Goal: Task Accomplishment & Management: Manage account settings

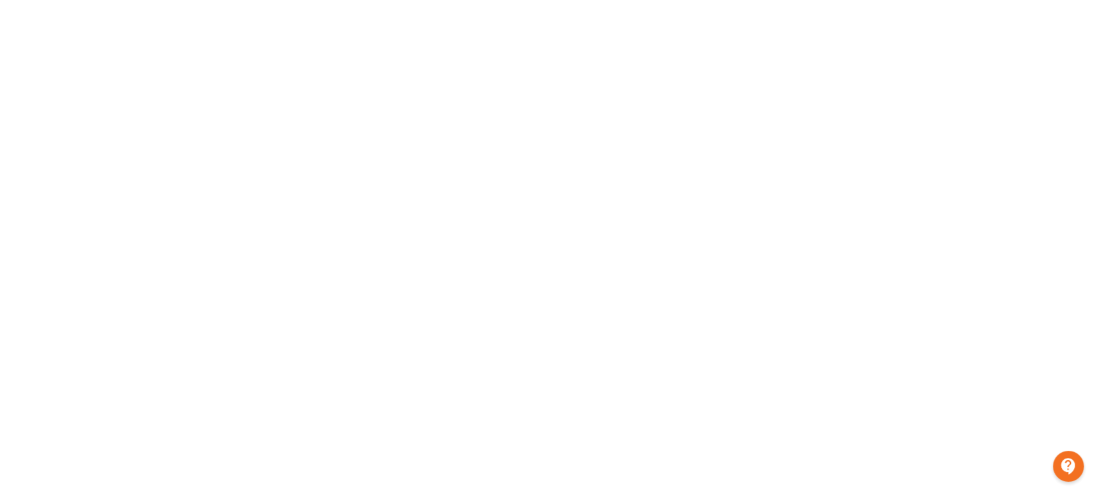
scroll to position [214, 0]
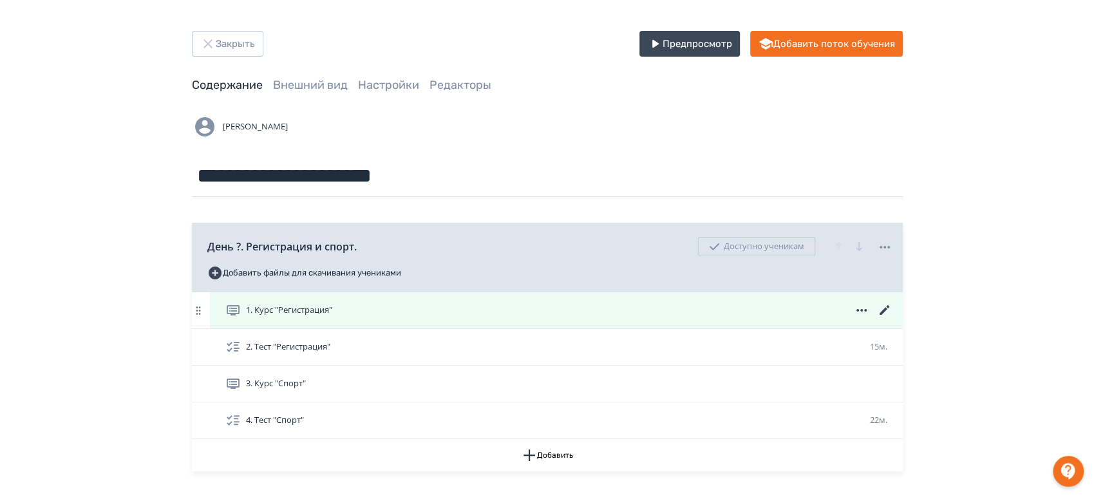
click at [885, 305] on icon at bounding box center [884, 310] width 15 height 15
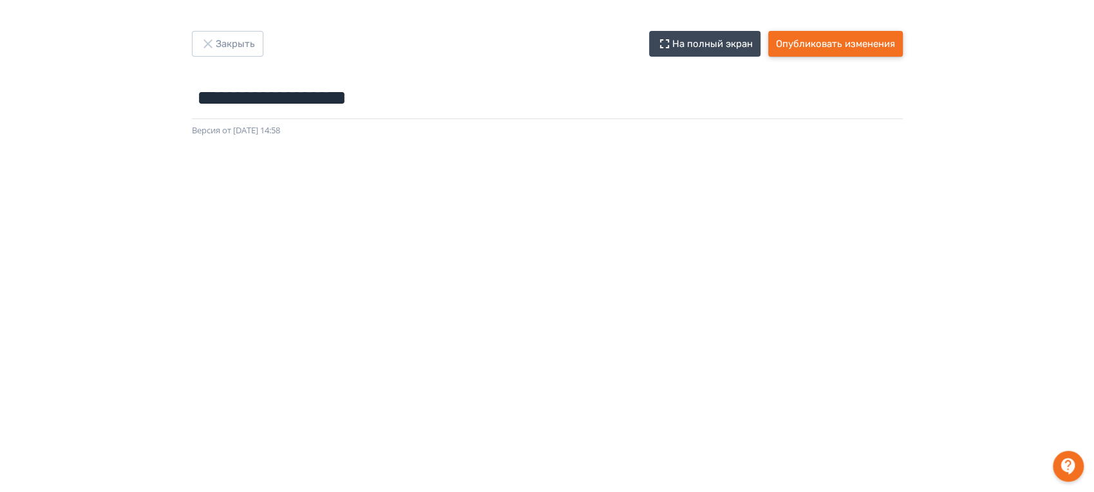
click at [852, 33] on button "Опубликовать изменения" at bounding box center [835, 44] width 135 height 26
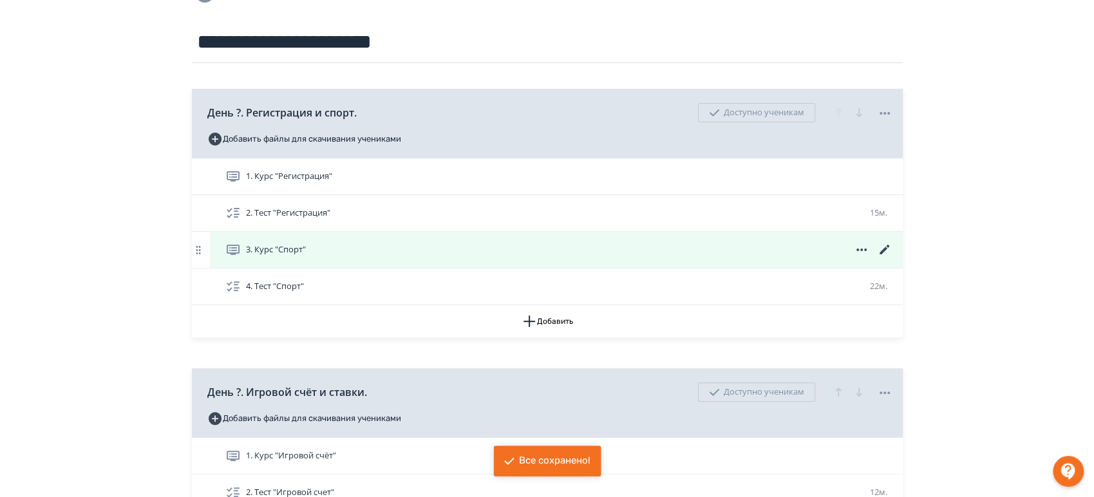
scroll to position [143, 0]
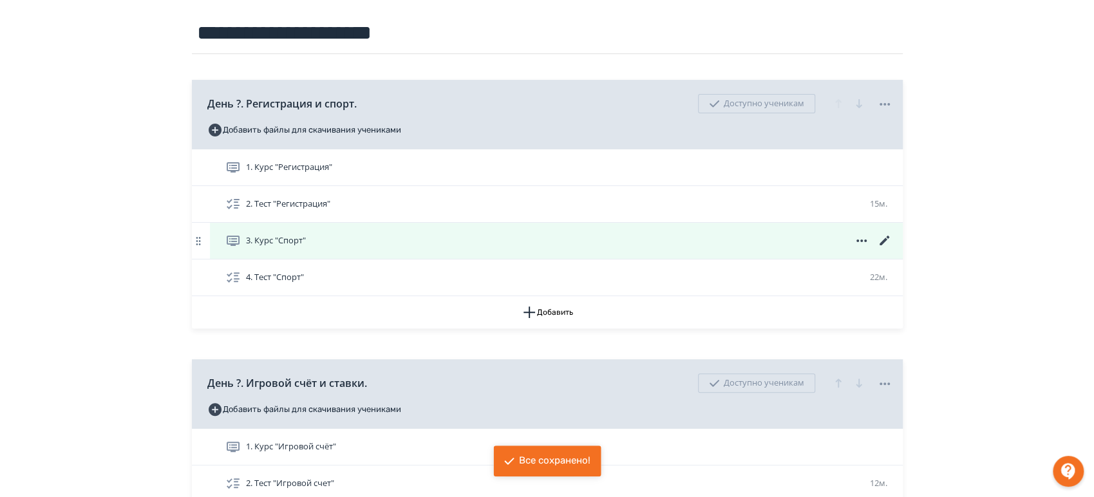
click at [878, 243] on icon at bounding box center [884, 240] width 15 height 15
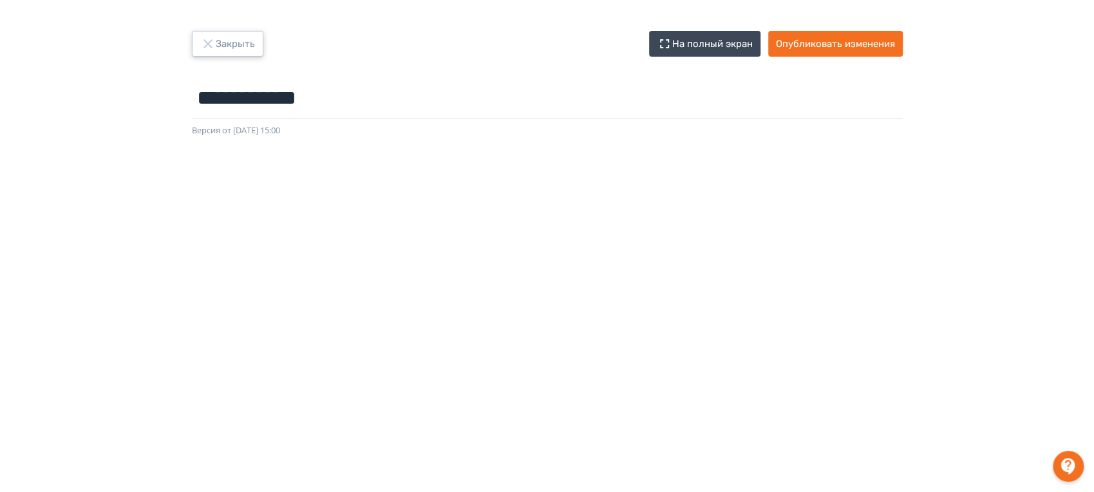
click at [220, 53] on button "Закрыть" at bounding box center [227, 44] width 71 height 26
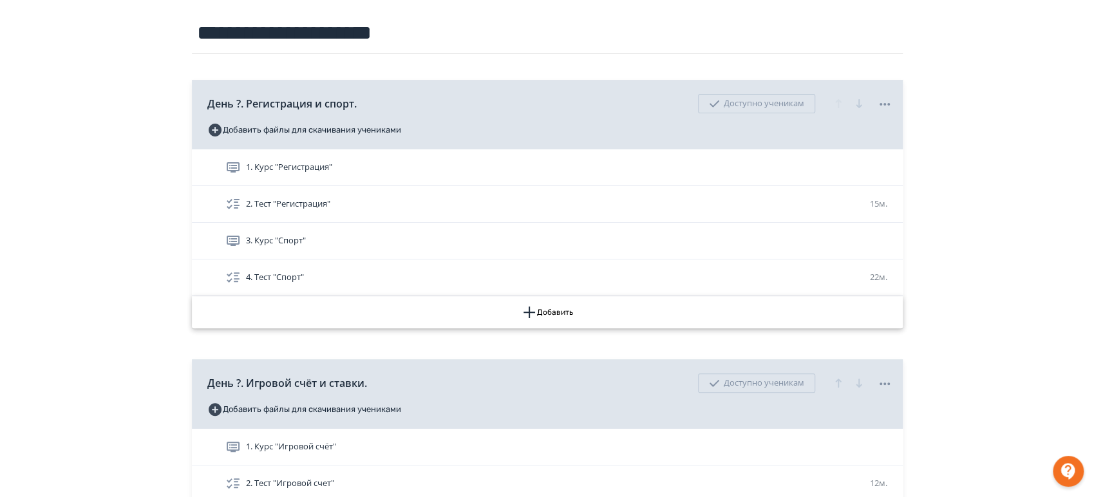
scroll to position [286, 0]
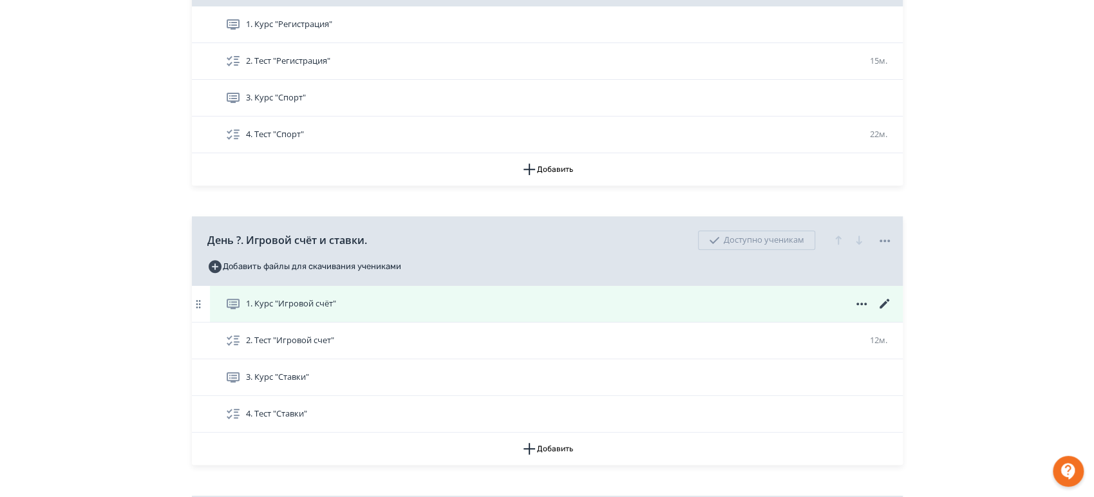
click at [882, 303] on icon at bounding box center [884, 304] width 10 height 10
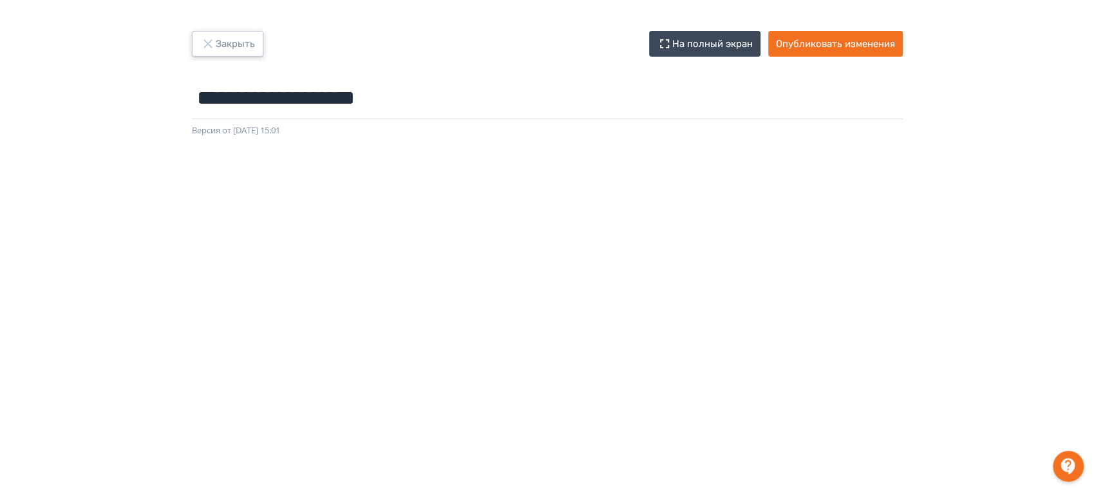
click at [212, 44] on icon "button" at bounding box center [207, 43] width 15 height 15
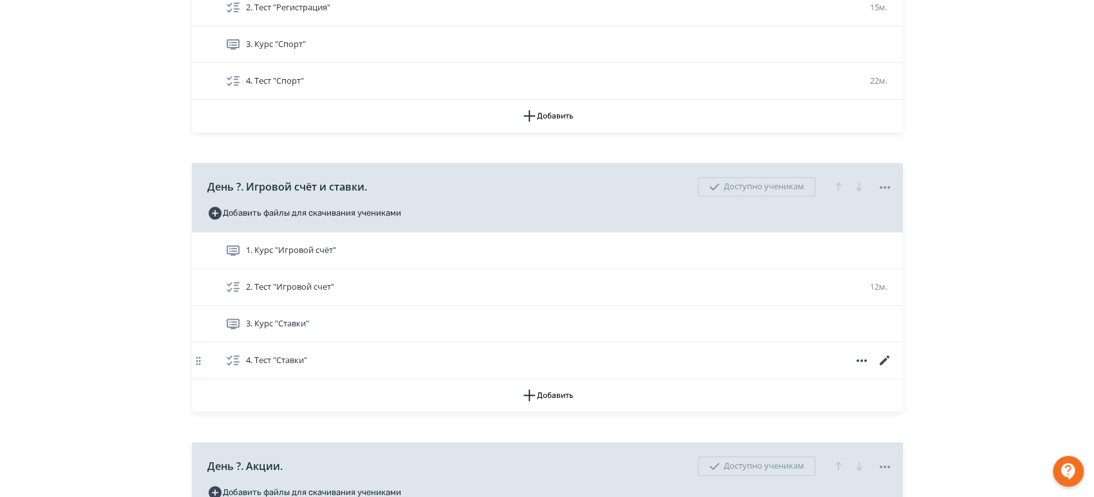
scroll to position [429, 0]
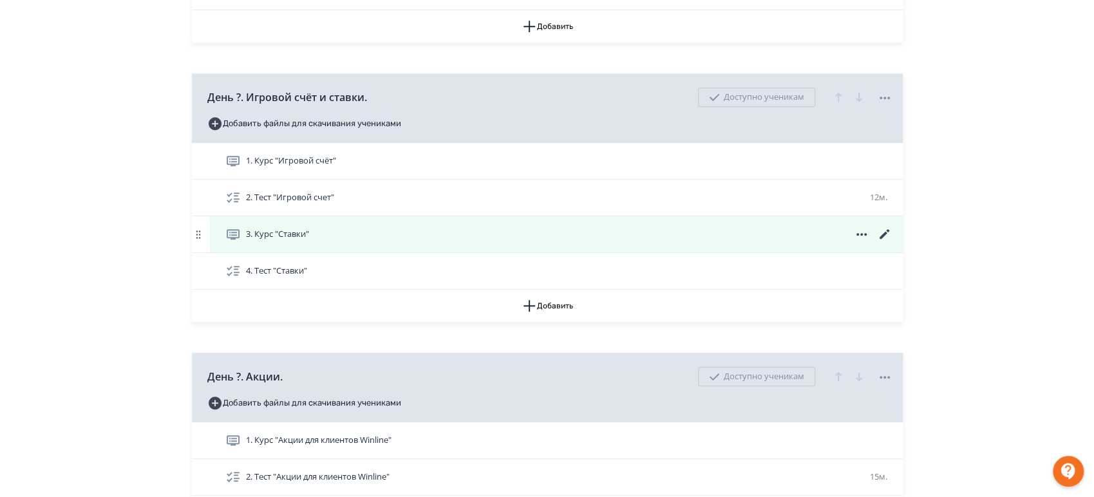
click at [886, 227] on icon at bounding box center [884, 234] width 15 height 15
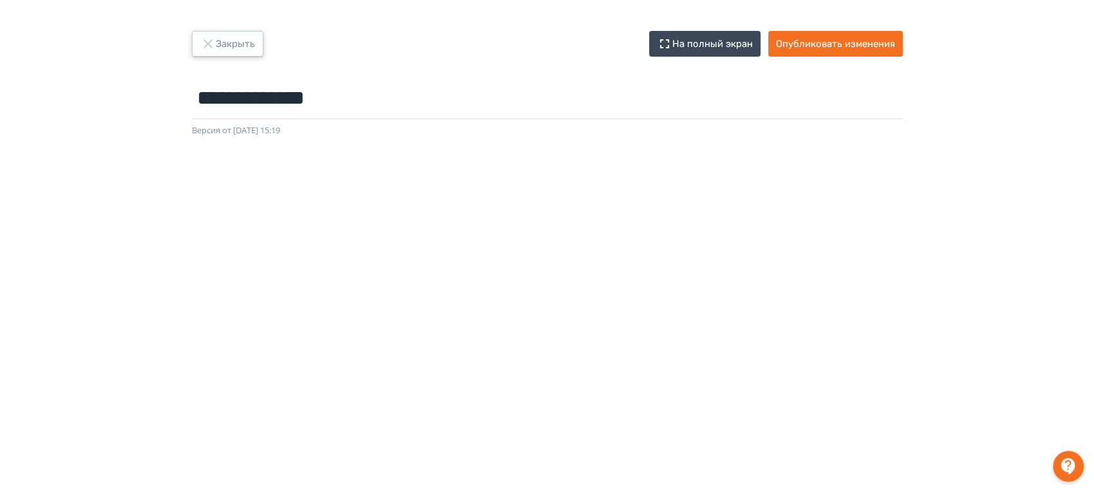
click at [203, 36] on icon "button" at bounding box center [207, 43] width 15 height 15
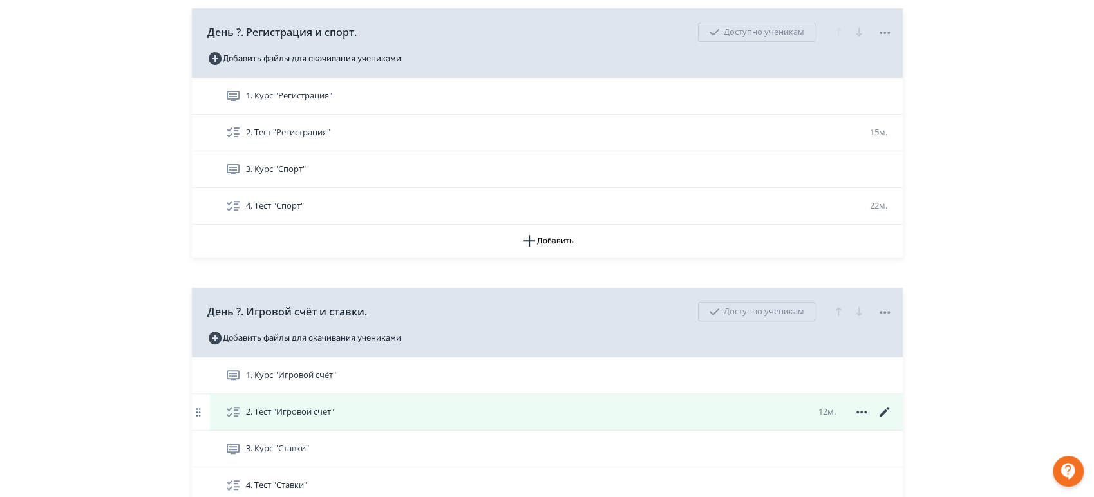
scroll to position [429, 0]
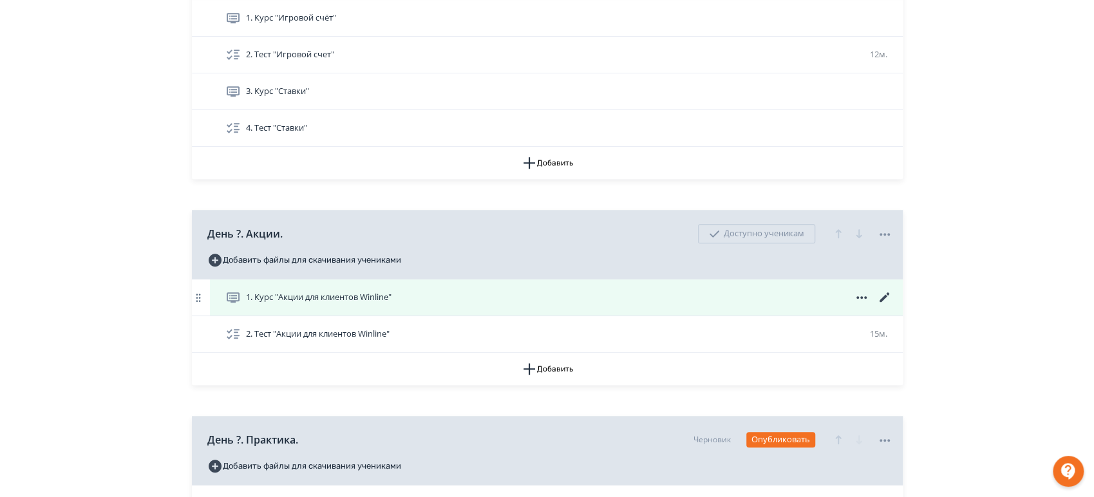
click at [885, 292] on icon at bounding box center [884, 297] width 15 height 15
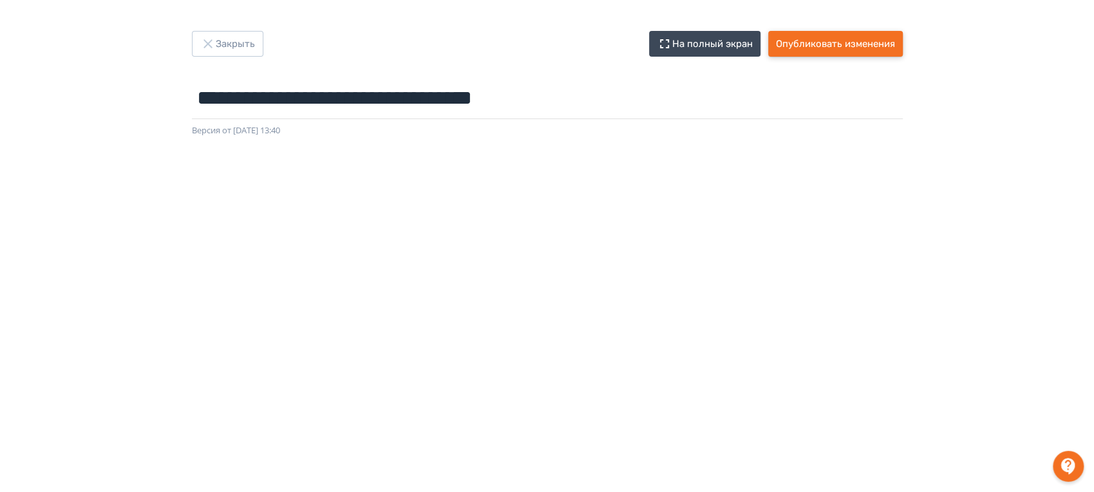
click at [808, 43] on button "Опубликовать изменения" at bounding box center [835, 44] width 135 height 26
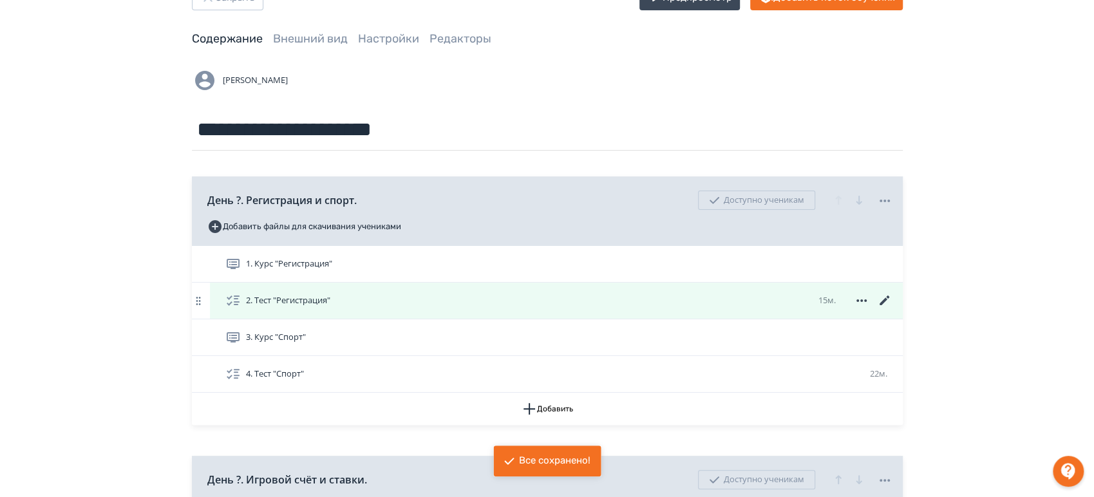
scroll to position [71, 0]
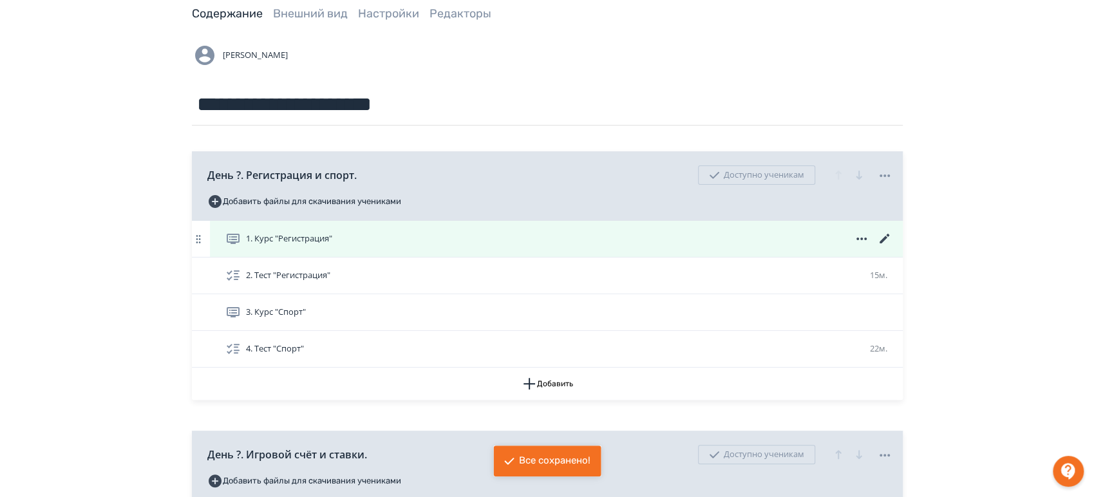
click at [881, 240] on icon at bounding box center [884, 238] width 15 height 15
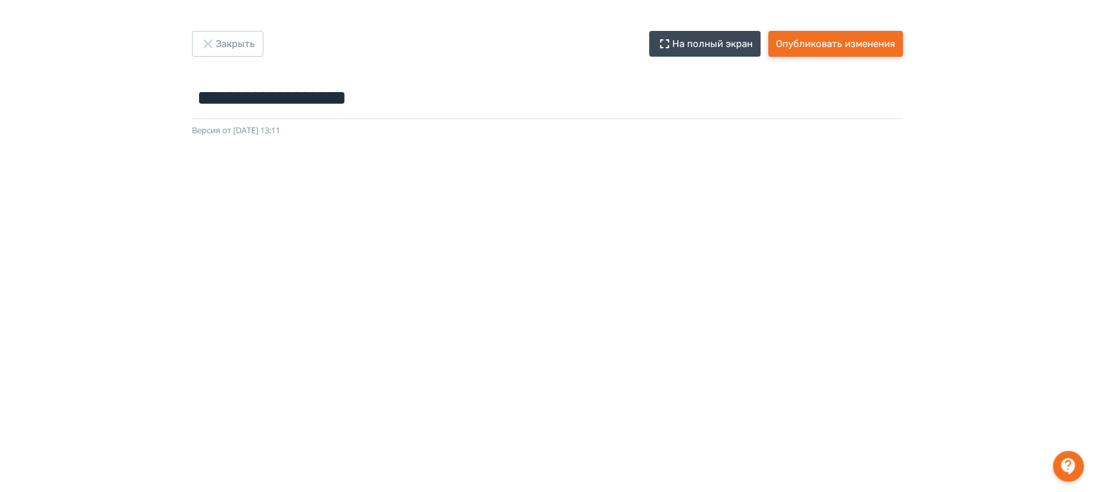
click at [838, 53] on button "Опубликовать изменения" at bounding box center [835, 44] width 135 height 26
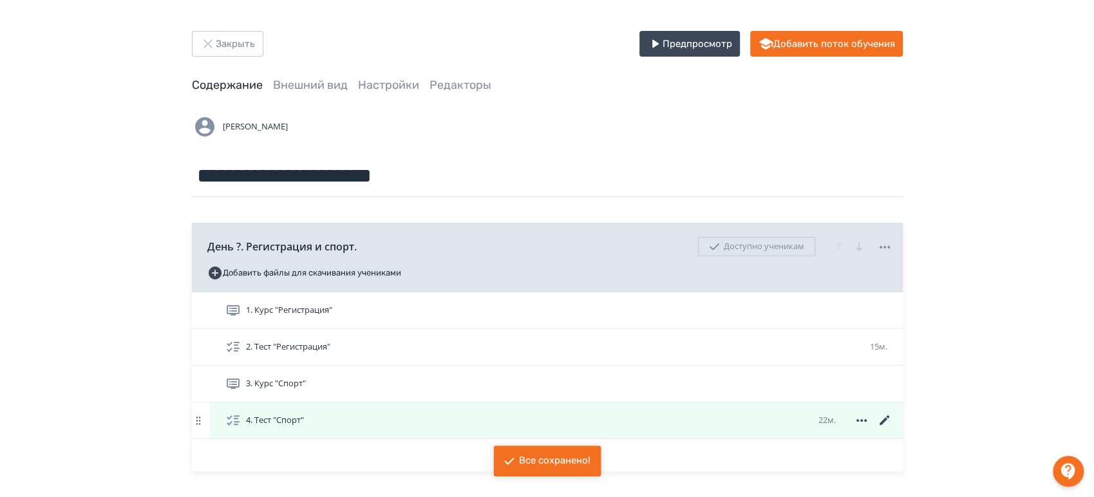
scroll to position [143, 0]
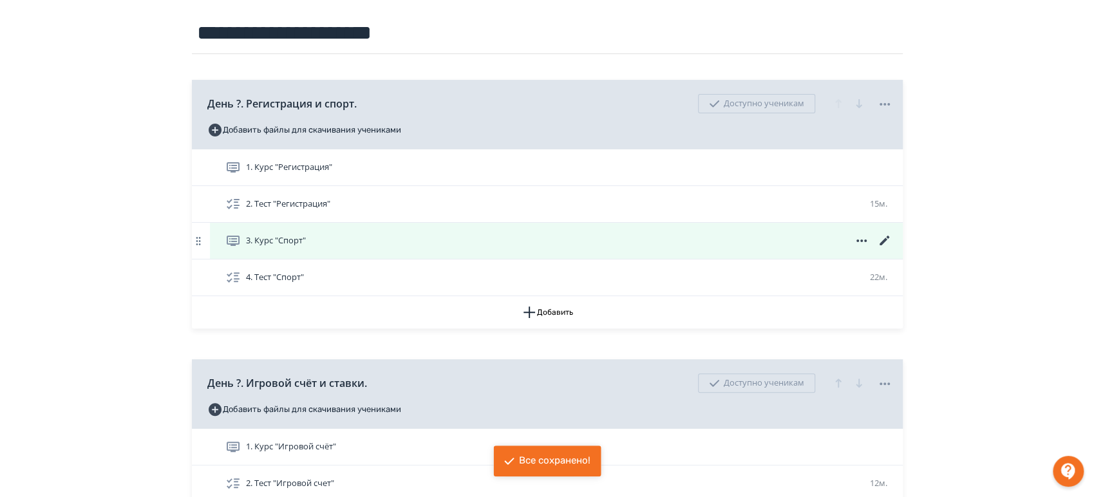
click at [881, 240] on icon at bounding box center [884, 240] width 15 height 15
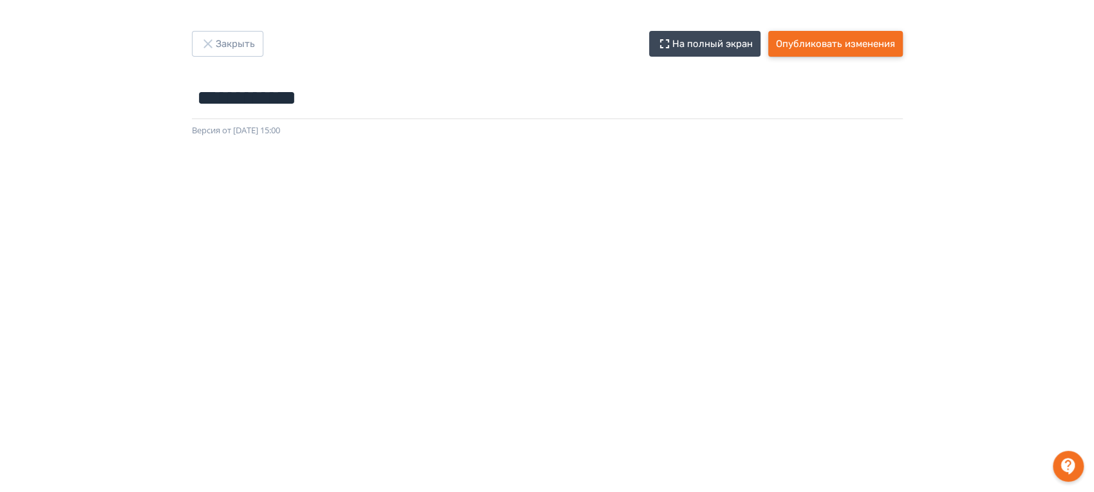
click at [800, 46] on button "Опубликовать изменения" at bounding box center [835, 44] width 135 height 26
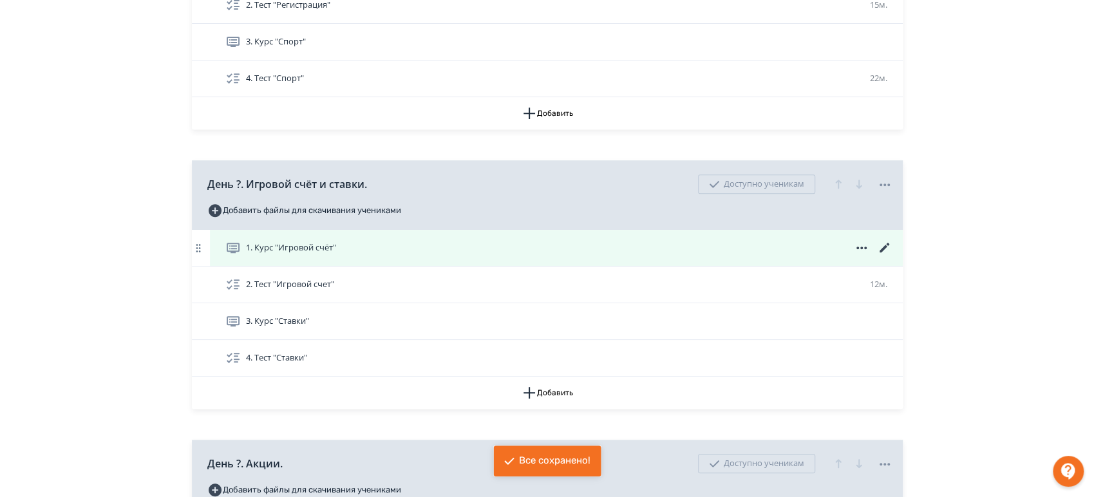
scroll to position [357, 0]
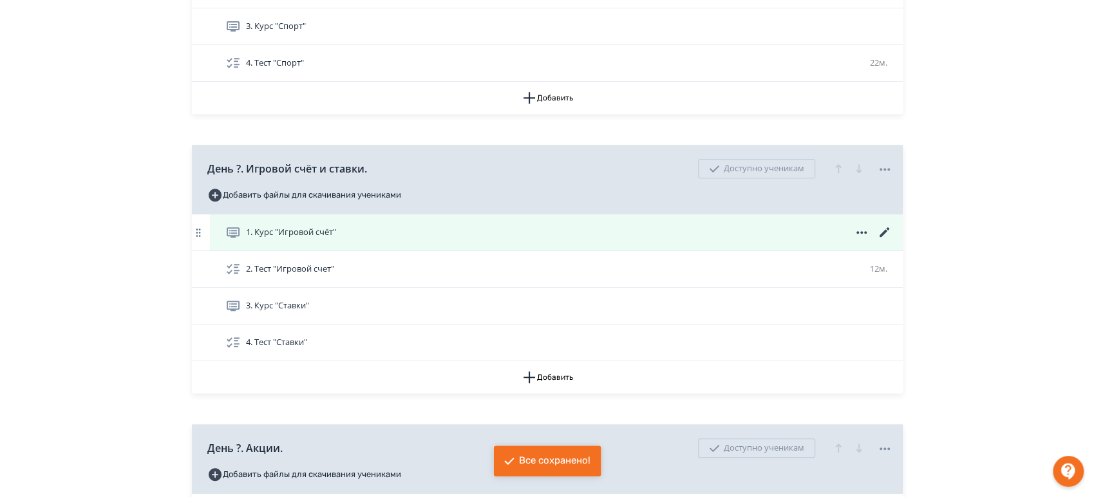
click at [881, 231] on icon at bounding box center [884, 232] width 15 height 15
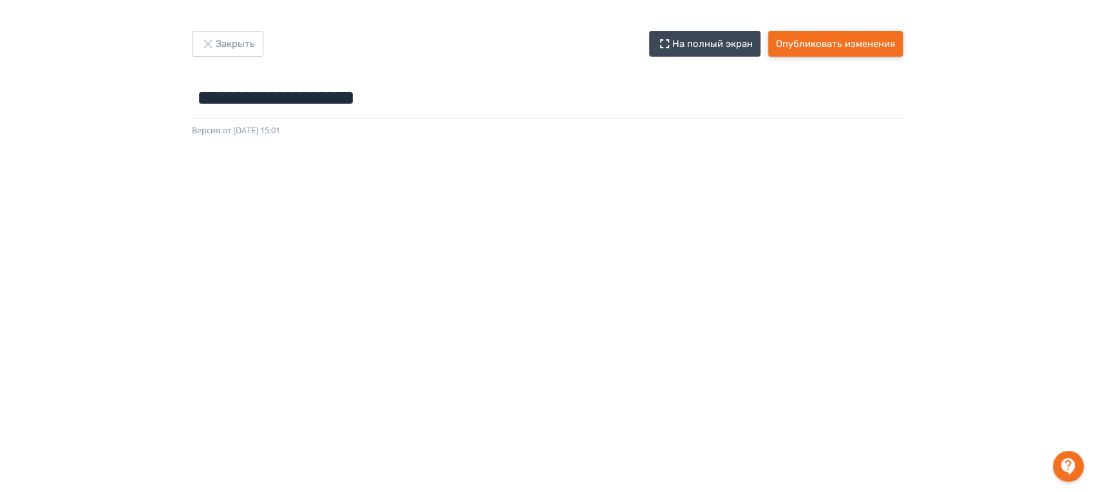
click at [777, 39] on button "Опубликовать изменения" at bounding box center [835, 44] width 135 height 26
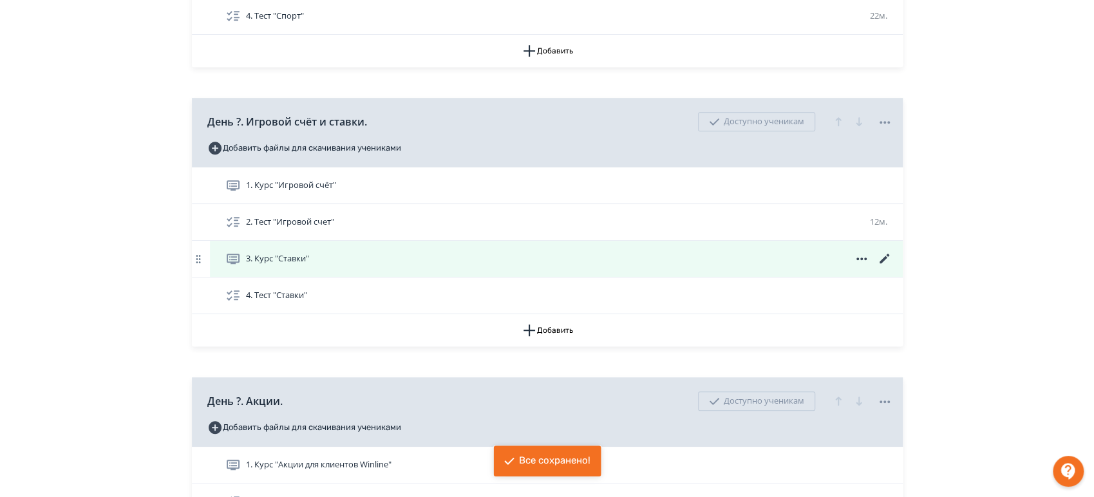
scroll to position [429, 0]
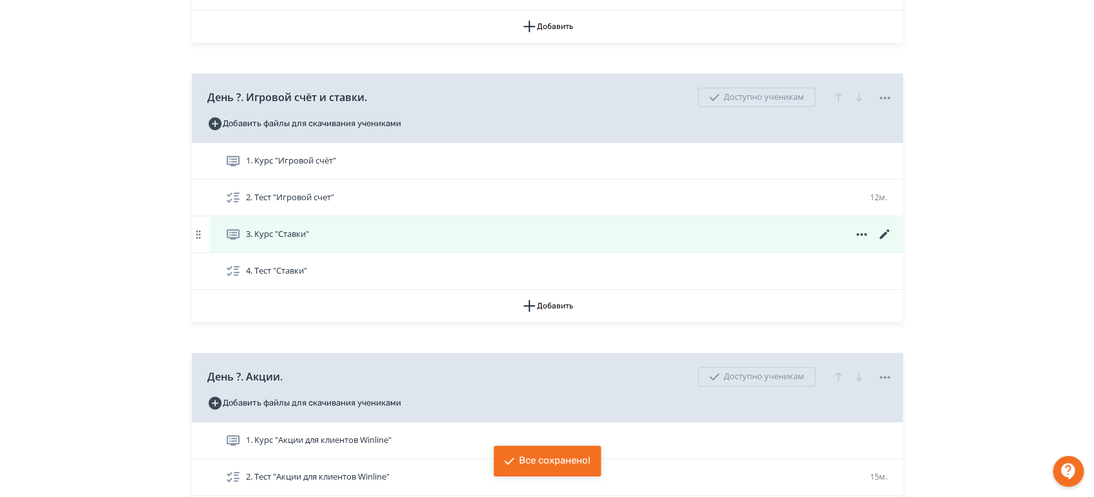
click at [886, 231] on icon at bounding box center [884, 234] width 15 height 15
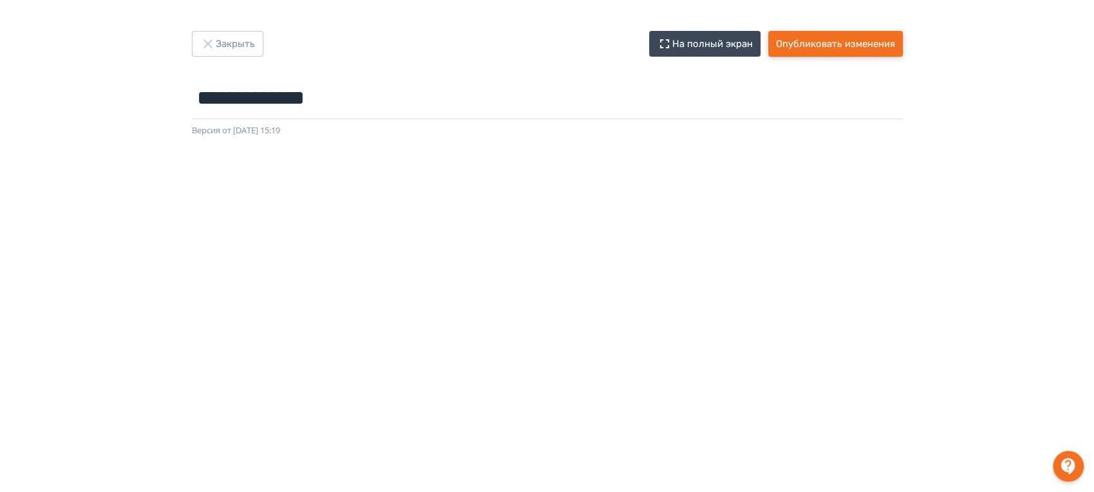
click at [876, 45] on button "Опубликовать изменения" at bounding box center [835, 44] width 135 height 26
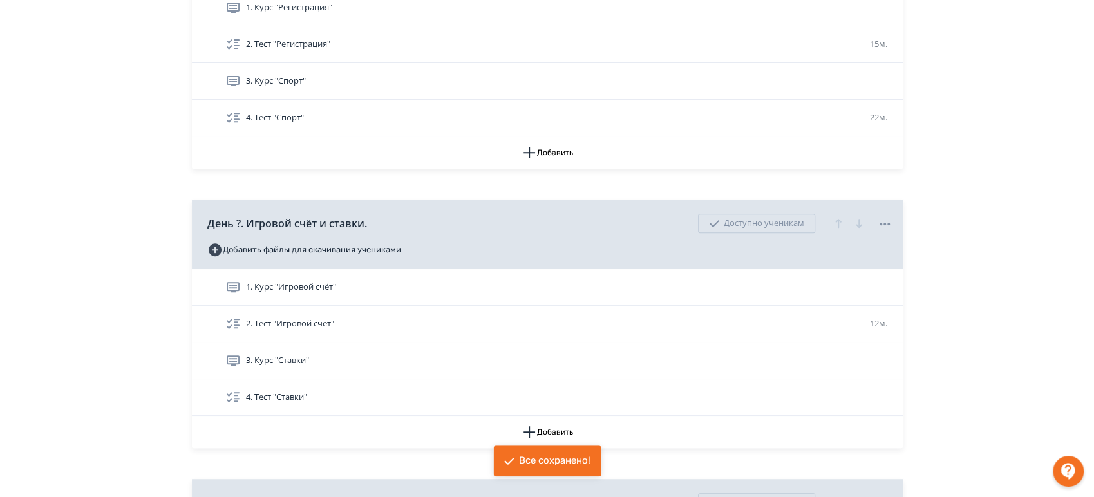
scroll to position [572, 0]
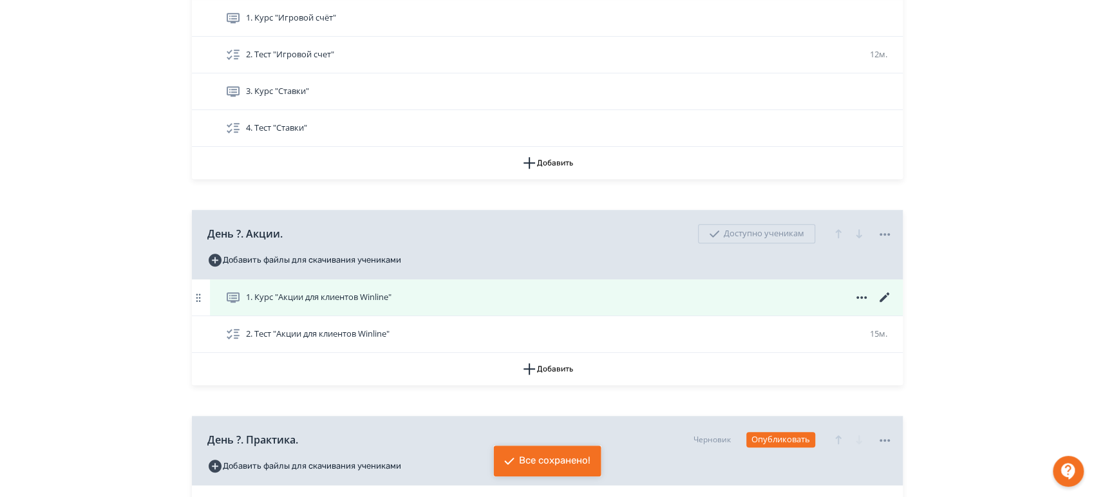
click at [882, 298] on icon at bounding box center [884, 297] width 10 height 10
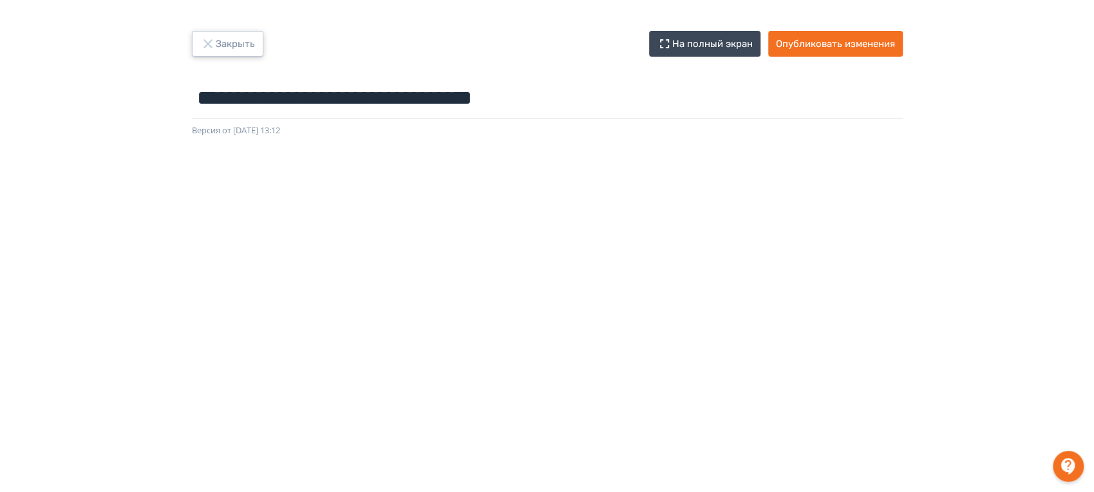
drag, startPoint x: 229, startPoint y: 50, endPoint x: 236, endPoint y: 50, distance: 7.1
click at [229, 50] on button "Закрыть" at bounding box center [227, 44] width 71 height 26
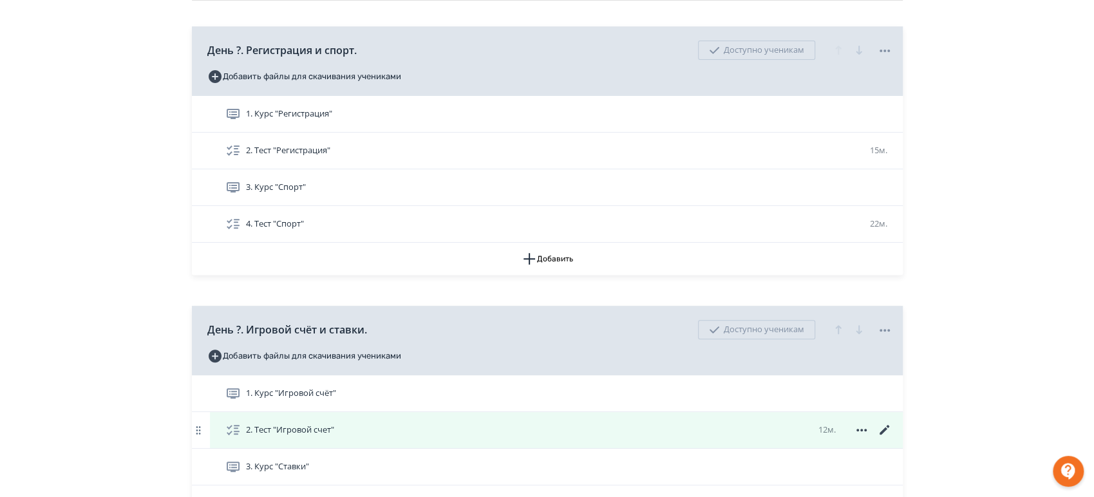
scroll to position [143, 0]
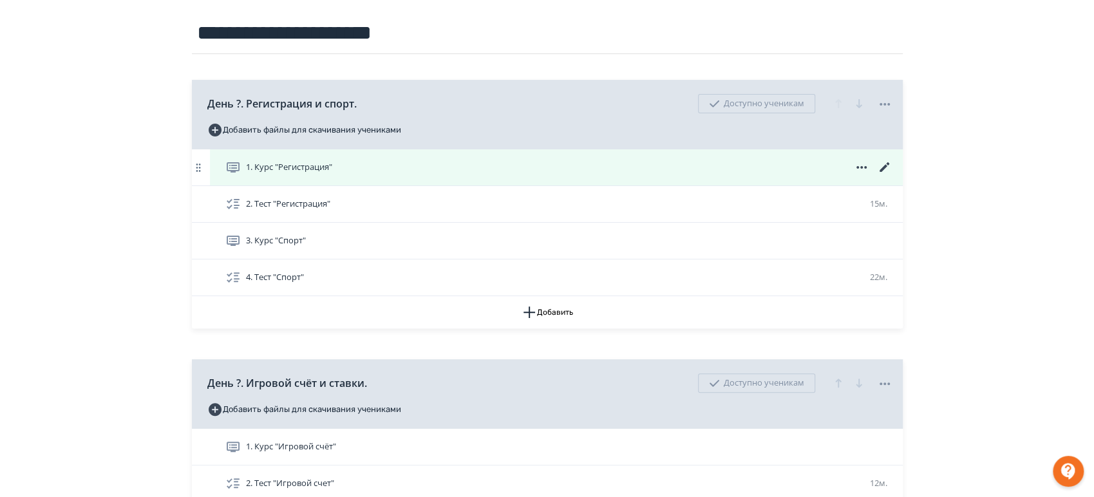
click at [886, 167] on icon at bounding box center [884, 167] width 15 height 15
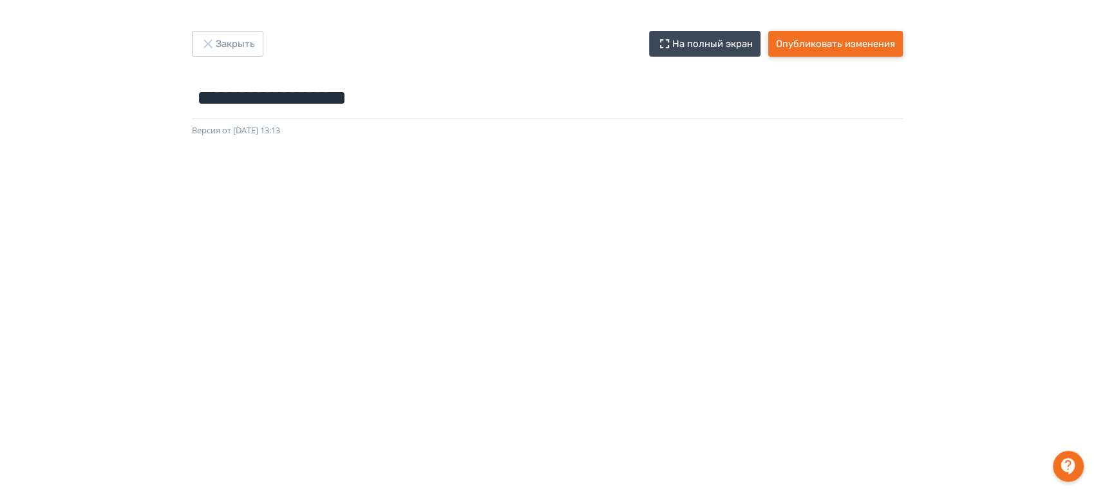
click at [822, 45] on button "Опубликовать изменения" at bounding box center [835, 44] width 135 height 26
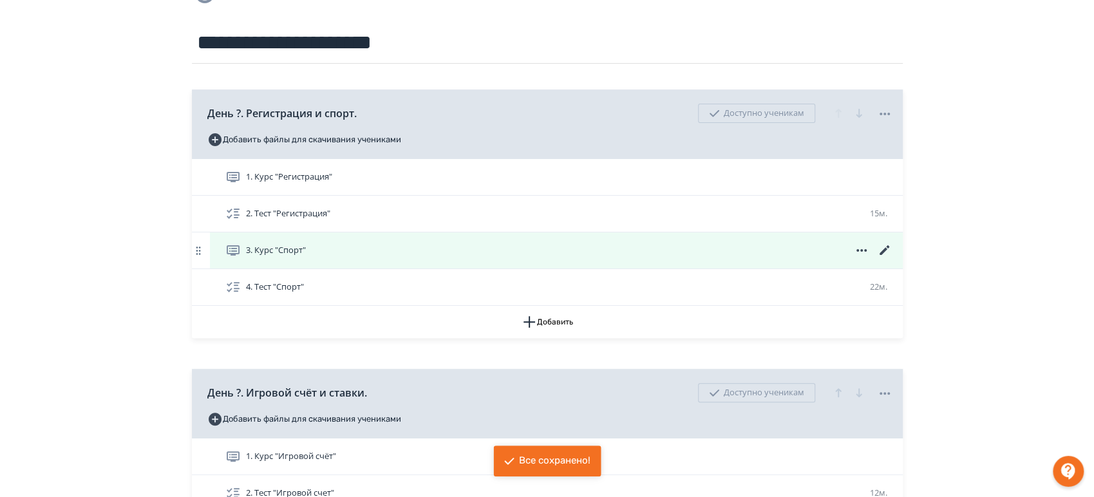
scroll to position [71, 0]
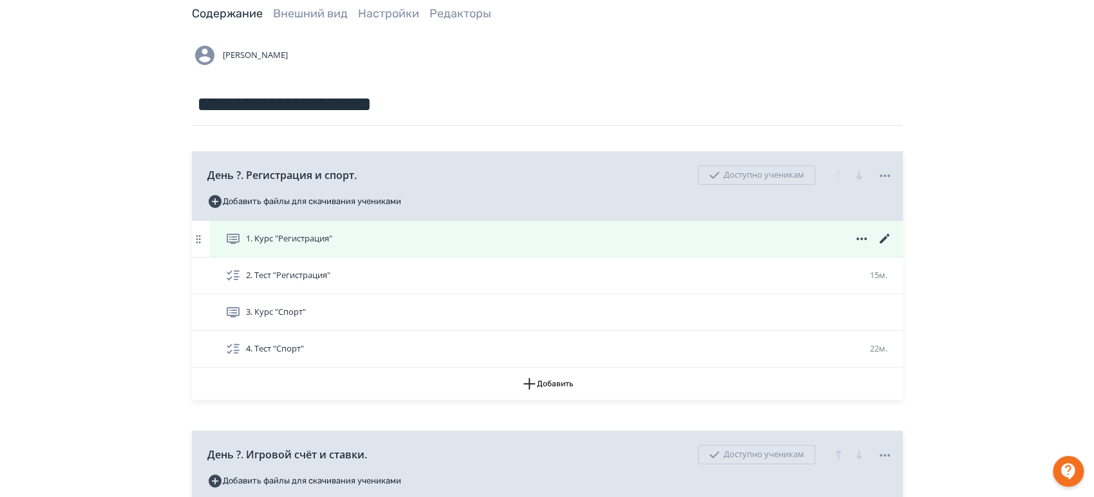
click at [884, 234] on icon at bounding box center [884, 238] width 15 height 15
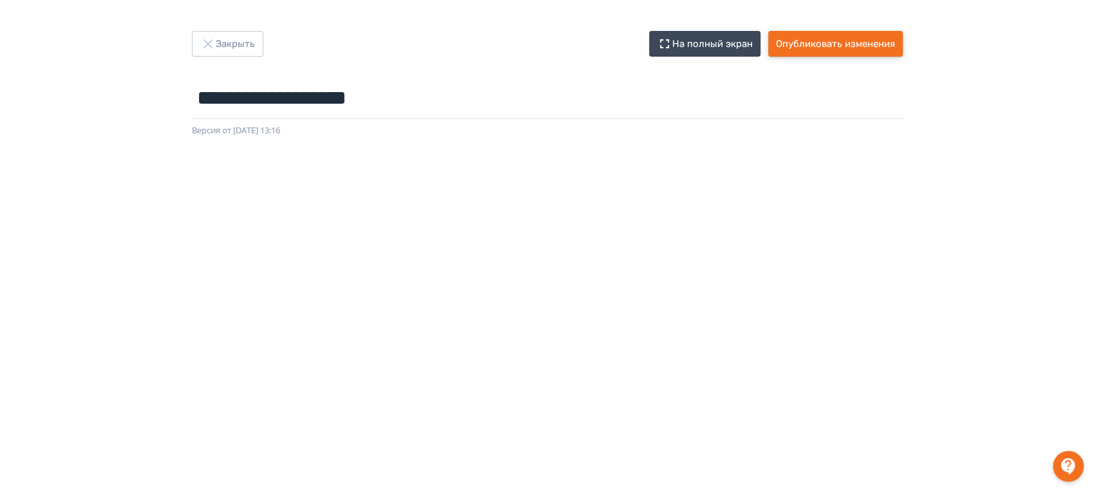
click at [875, 45] on button "Опубликовать изменения" at bounding box center [835, 44] width 135 height 26
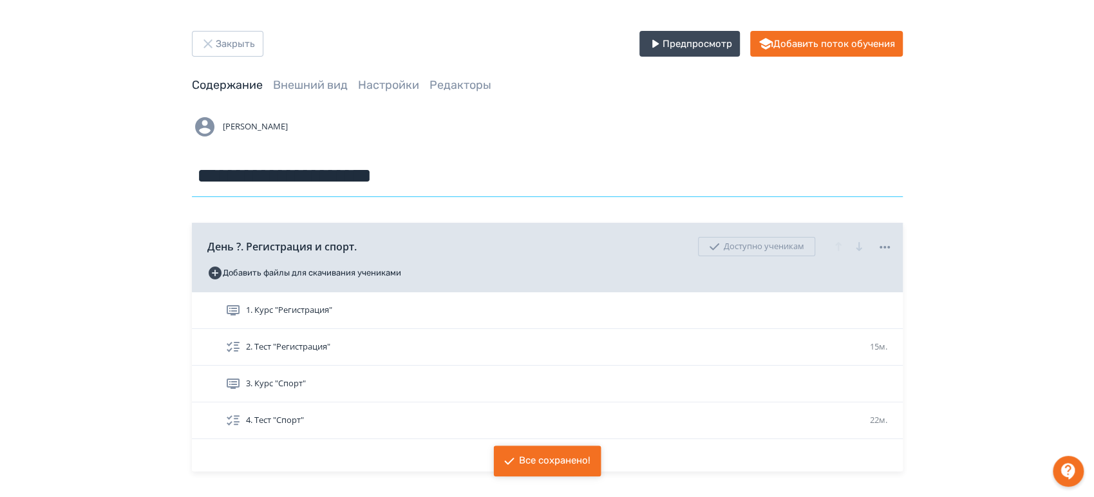
click at [419, 169] on input "**********" at bounding box center [547, 176] width 711 height 42
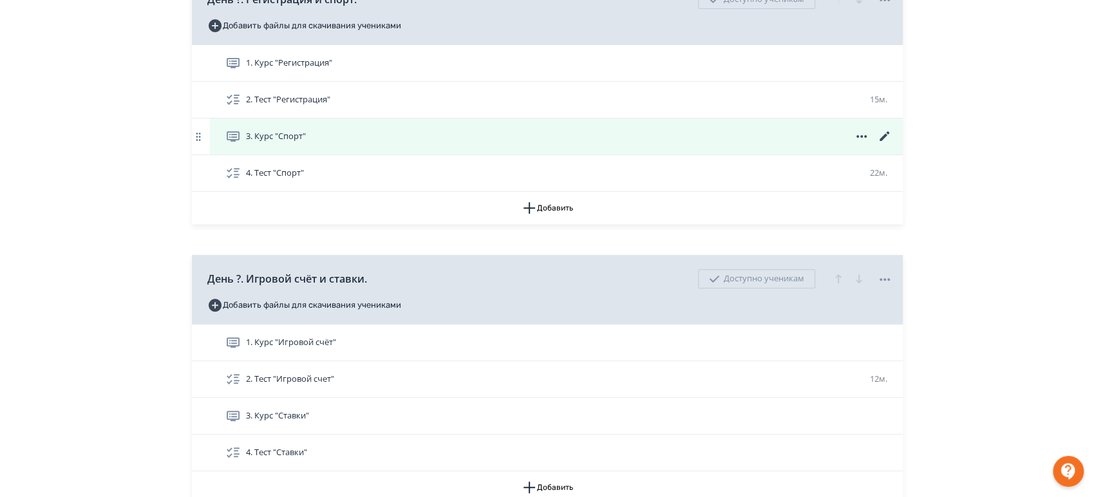
scroll to position [143, 0]
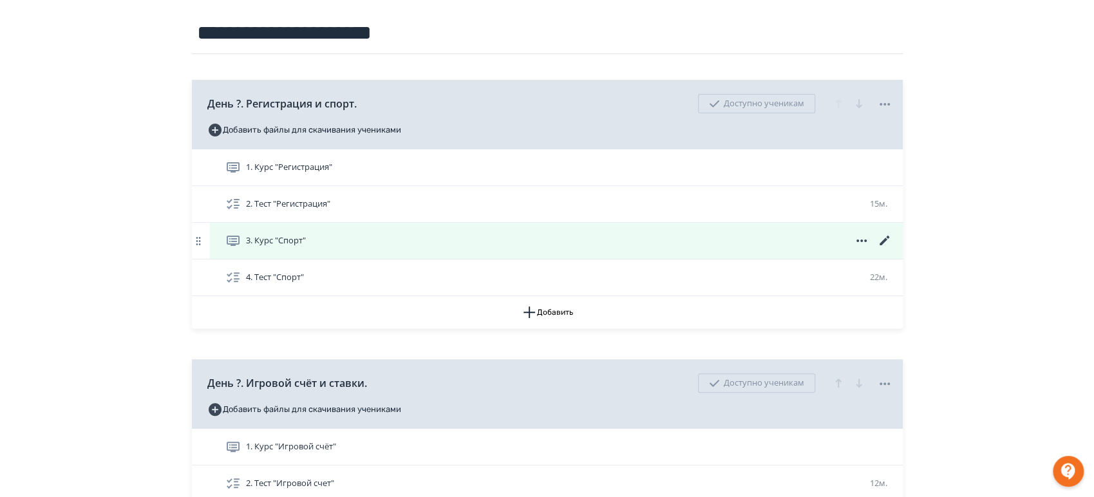
click at [882, 245] on icon at bounding box center [884, 240] width 15 height 15
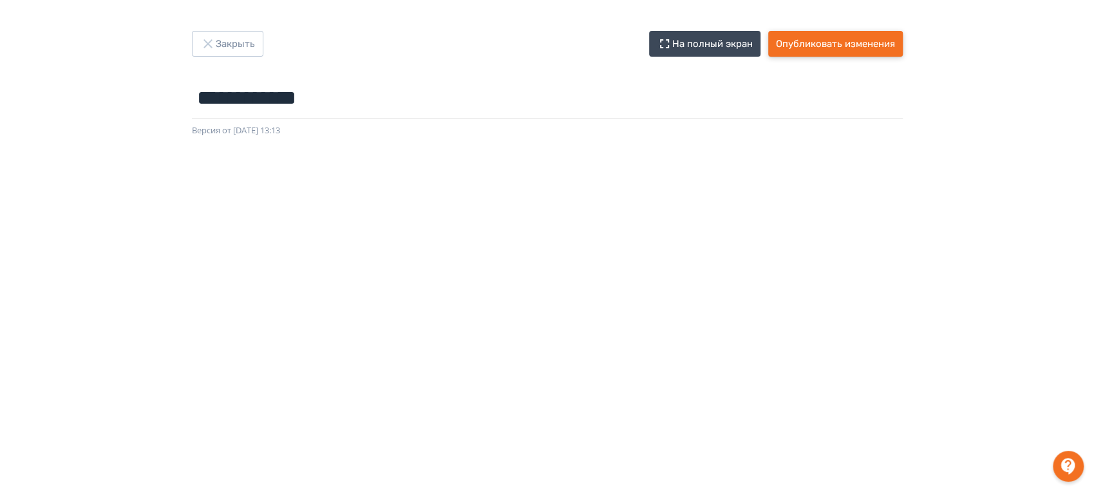
click at [838, 42] on button "Опубликовать изменения" at bounding box center [835, 44] width 135 height 26
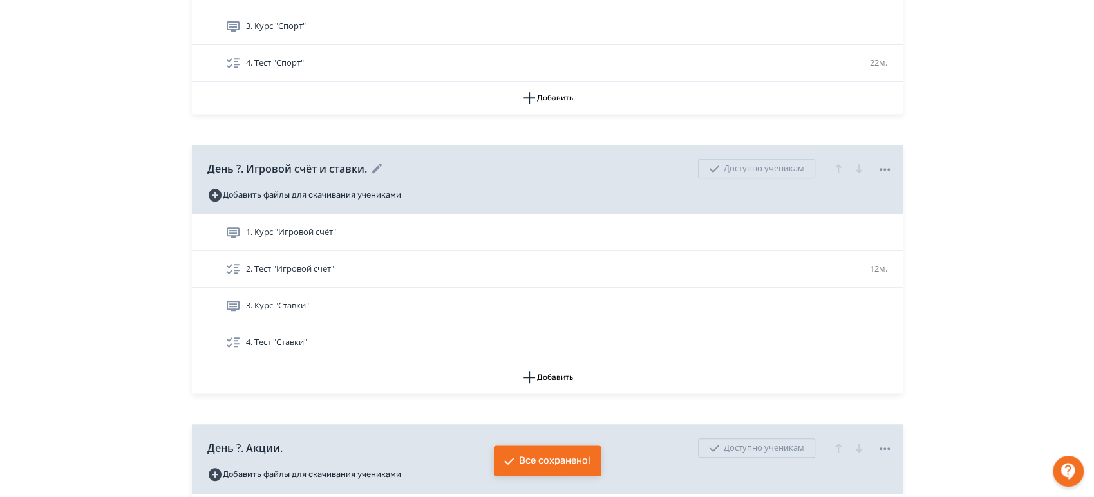
scroll to position [429, 0]
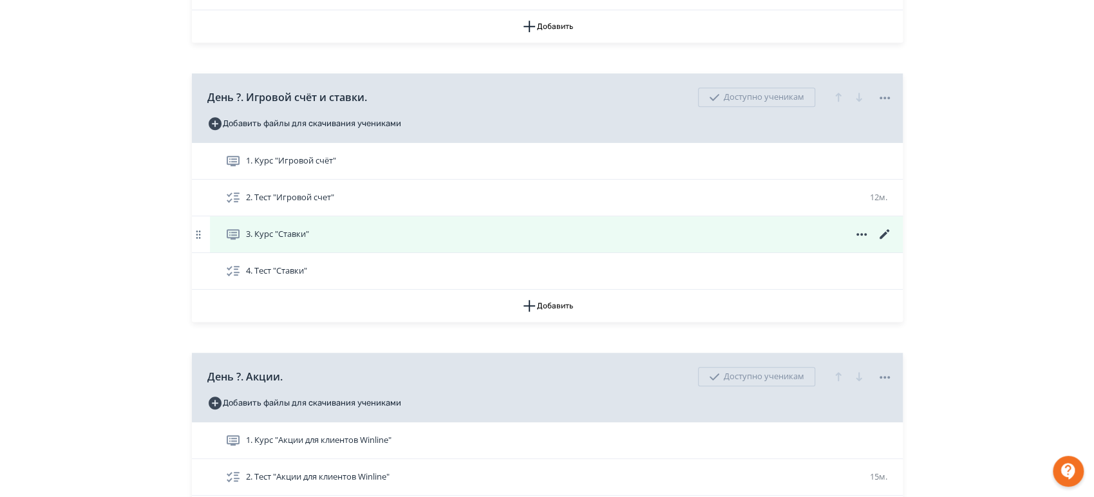
click at [880, 234] on icon at bounding box center [884, 234] width 15 height 15
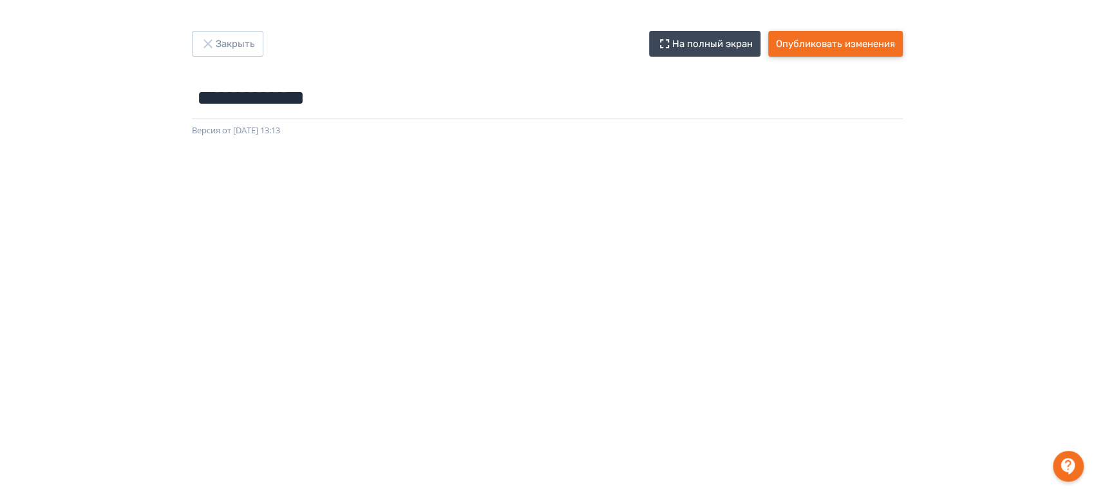
click at [790, 50] on button "Опубликовать изменения" at bounding box center [835, 44] width 135 height 26
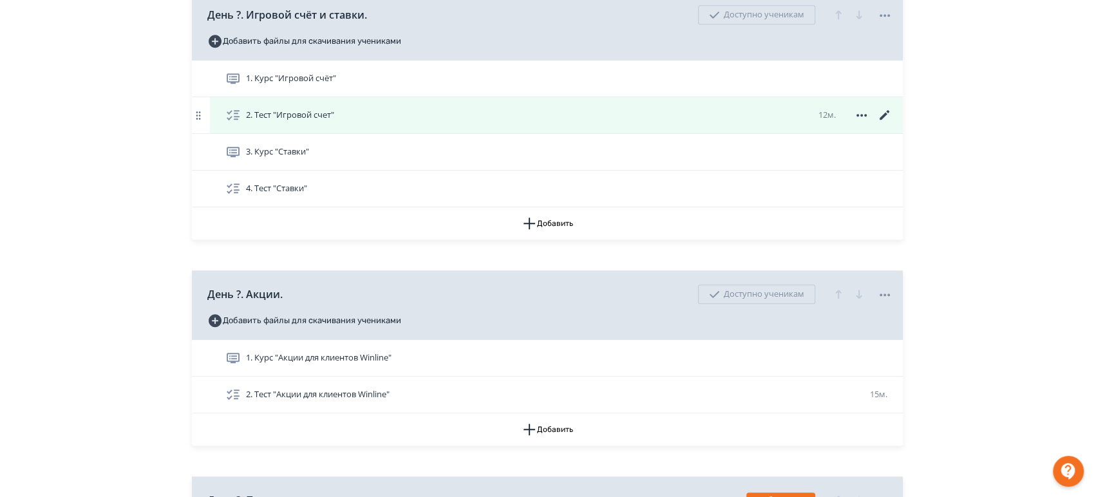
scroll to position [429, 0]
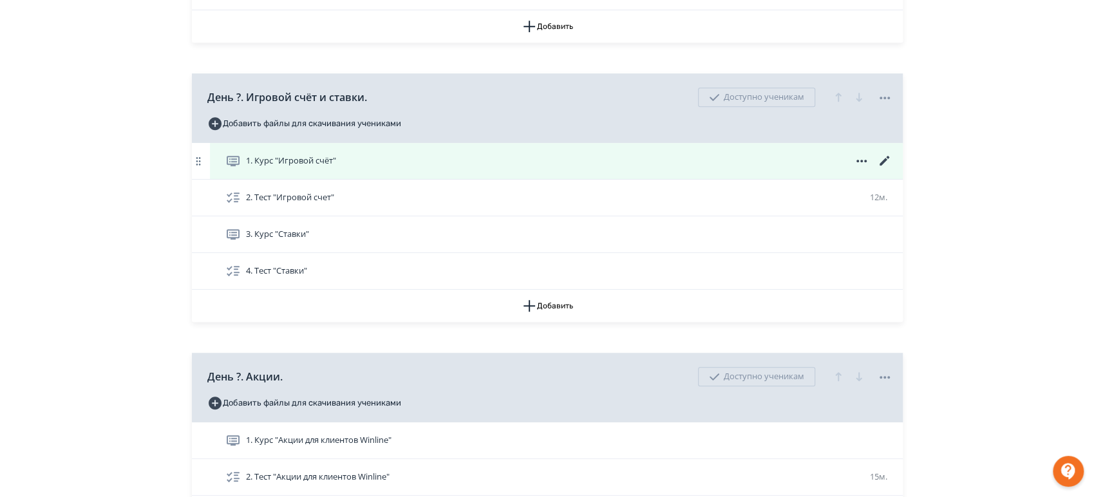
click at [885, 162] on icon at bounding box center [884, 160] width 15 height 15
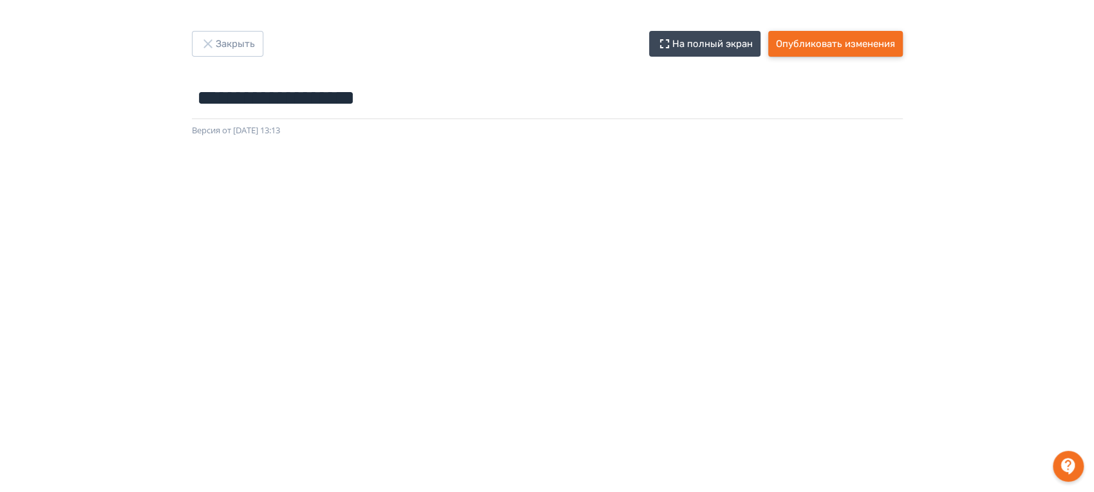
click at [830, 50] on button "Опубликовать изменения" at bounding box center [835, 44] width 135 height 26
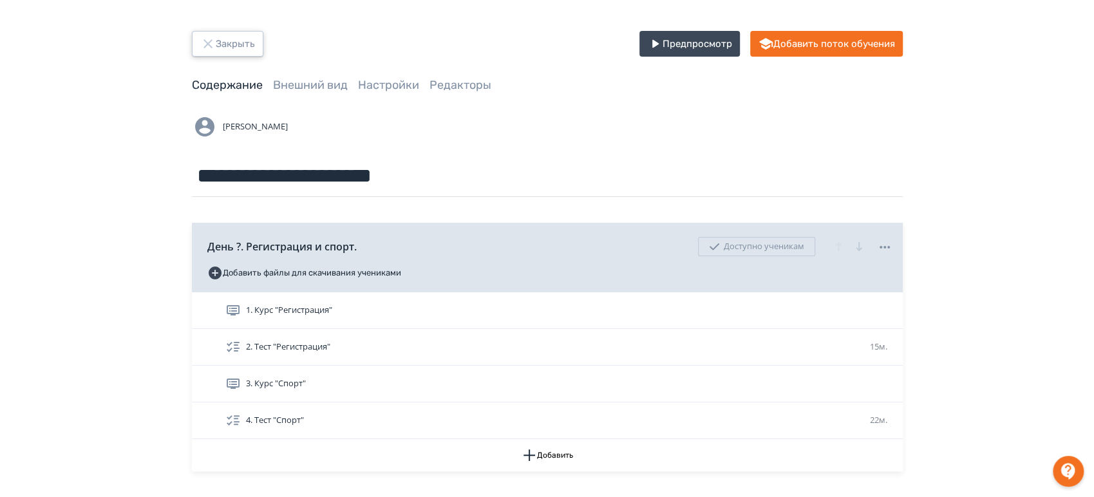
click at [215, 46] on button "Закрыть" at bounding box center [227, 44] width 71 height 26
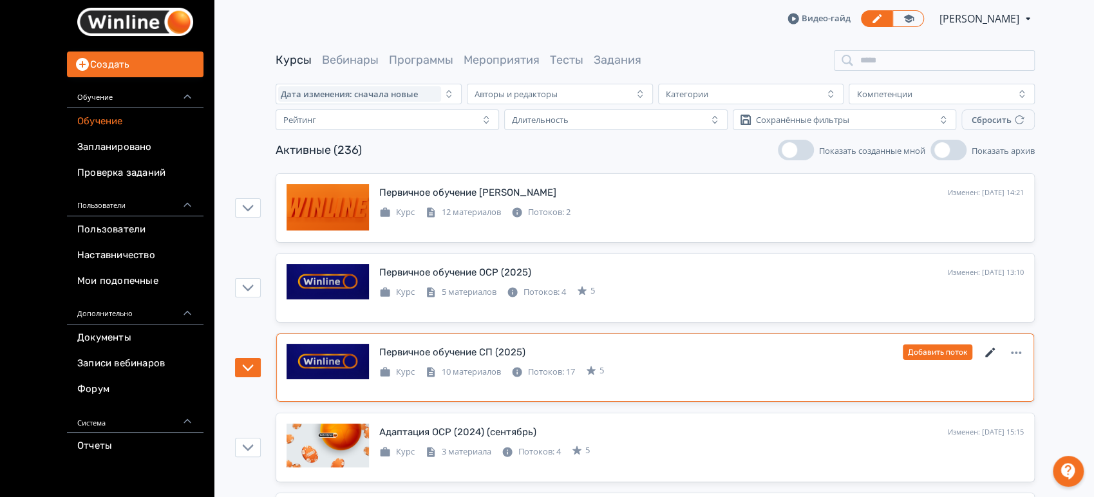
click at [986, 353] on icon at bounding box center [990, 352] width 15 height 15
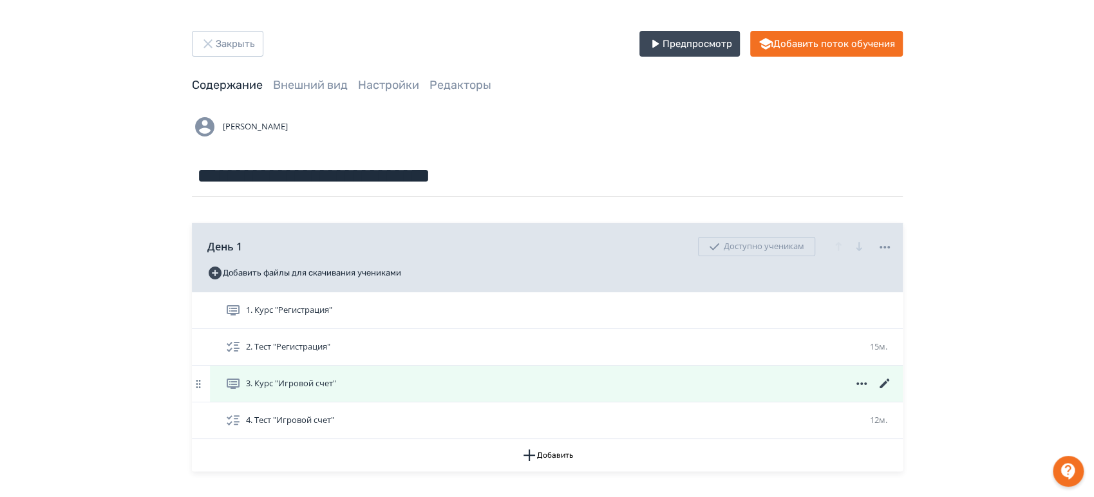
click at [886, 384] on icon at bounding box center [884, 383] width 15 height 15
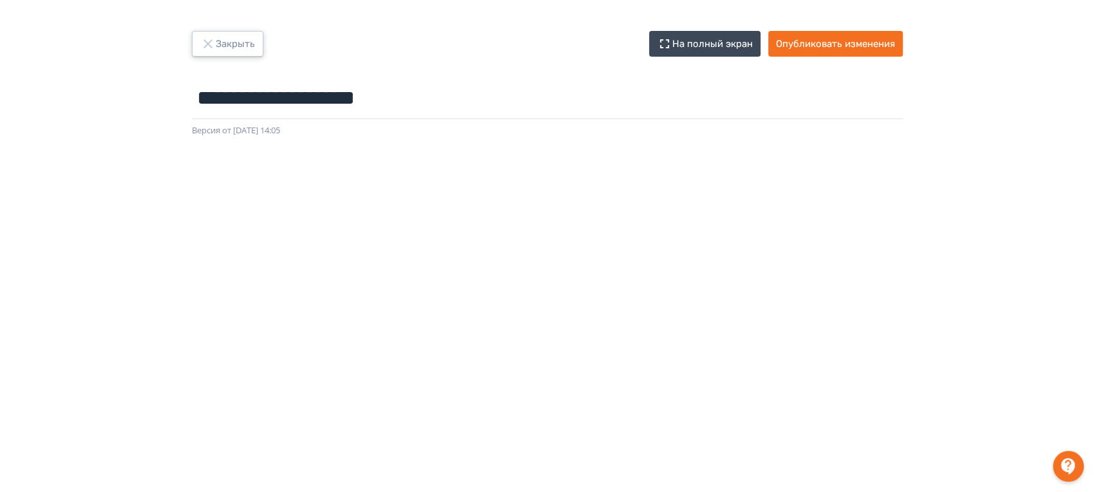
click at [209, 44] on icon "button" at bounding box center [207, 43] width 8 height 8
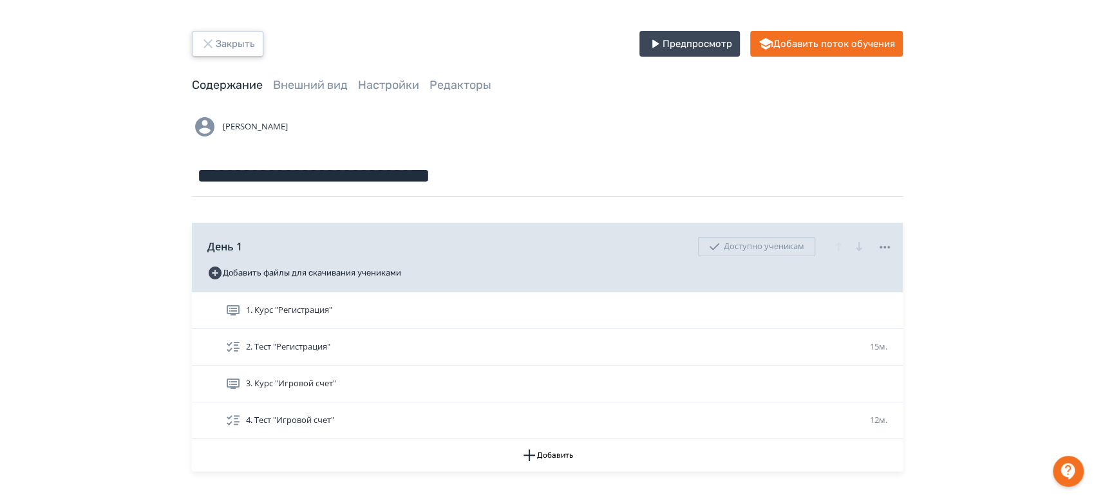
click at [221, 37] on button "Закрыть" at bounding box center [227, 44] width 71 height 26
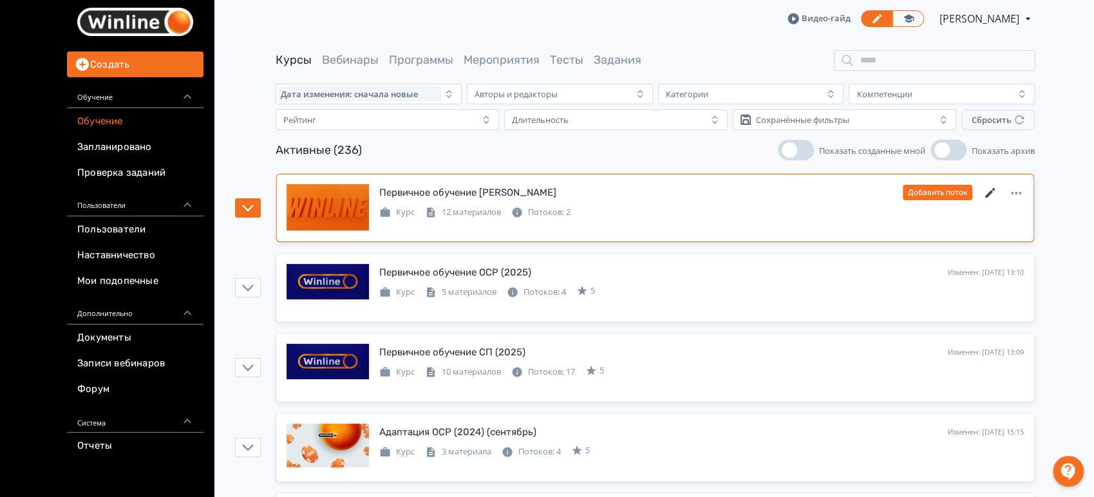
click at [989, 190] on icon at bounding box center [990, 192] width 15 height 15
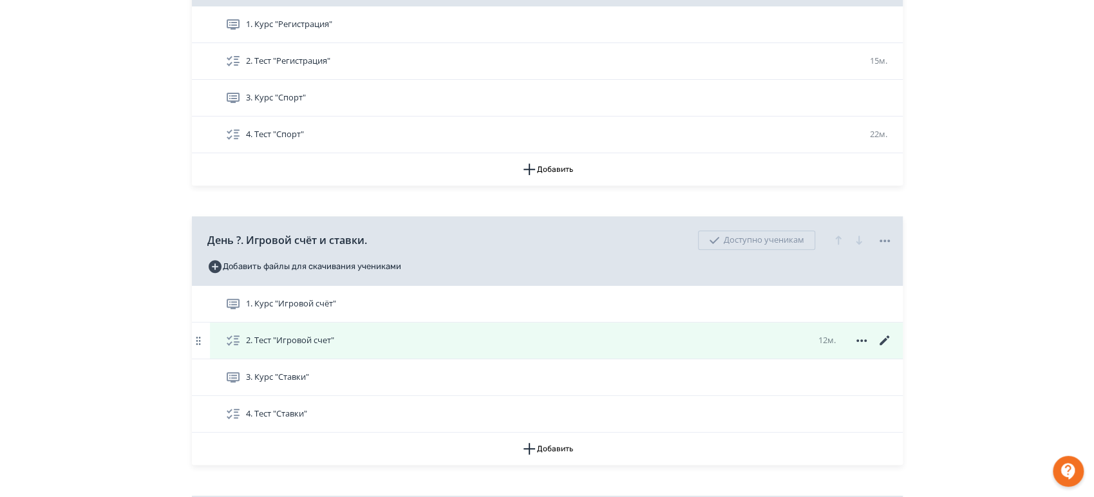
scroll to position [429, 0]
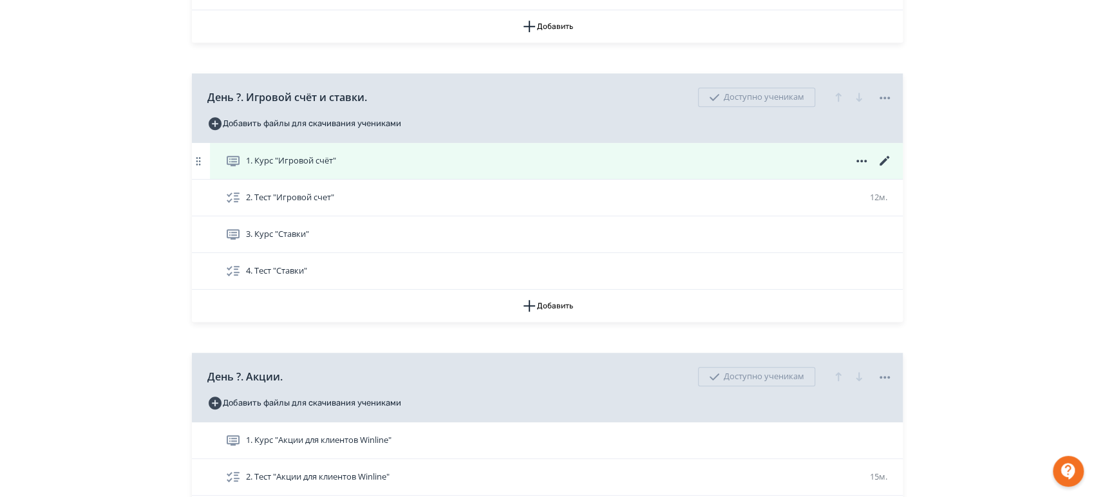
click at [885, 158] on icon at bounding box center [884, 161] width 10 height 10
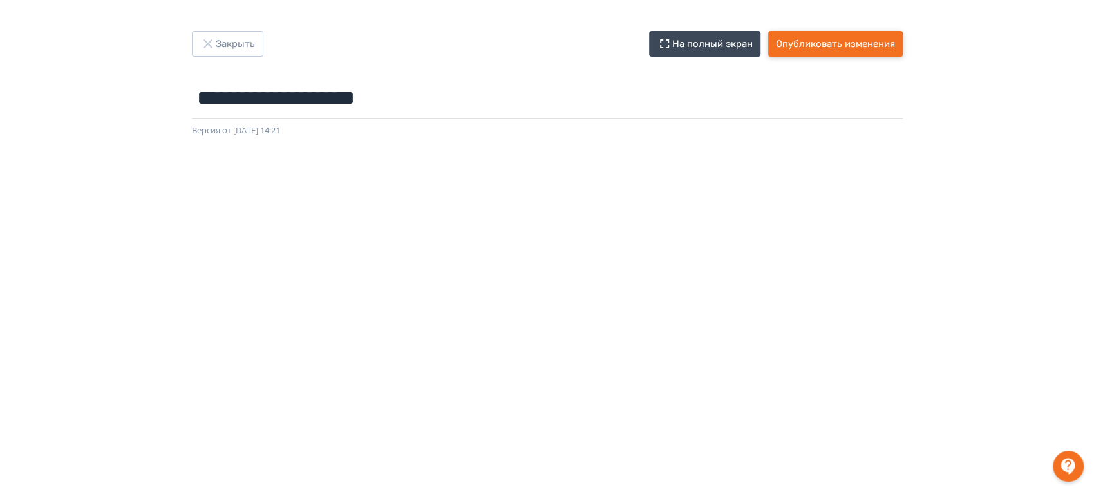
click at [826, 48] on button "Опубликовать изменения" at bounding box center [835, 44] width 135 height 26
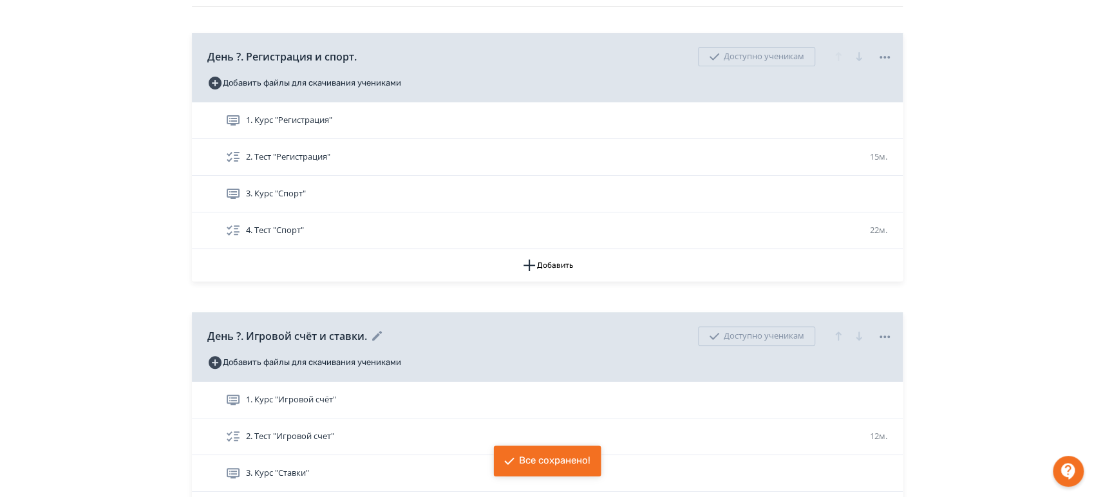
scroll to position [214, 0]
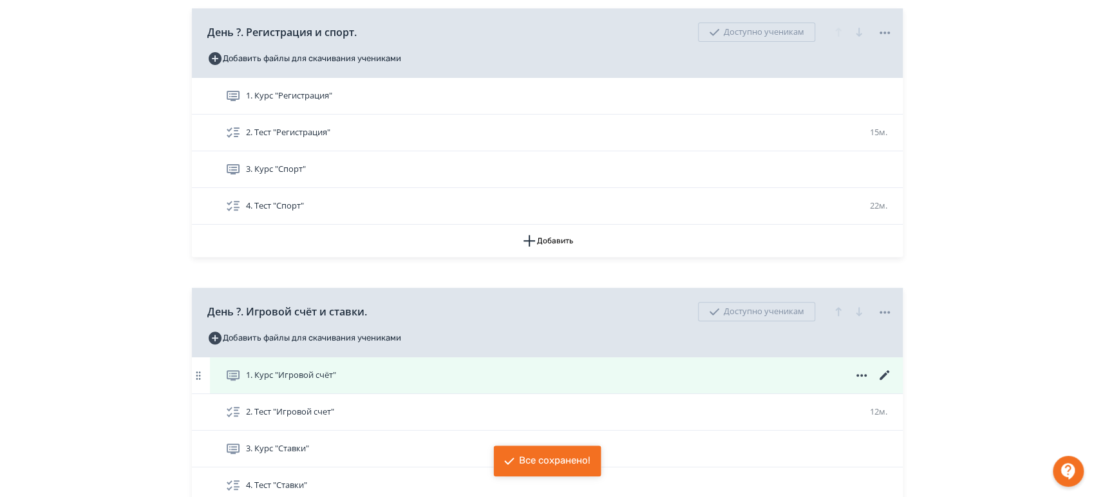
click at [884, 374] on icon at bounding box center [884, 375] width 10 height 10
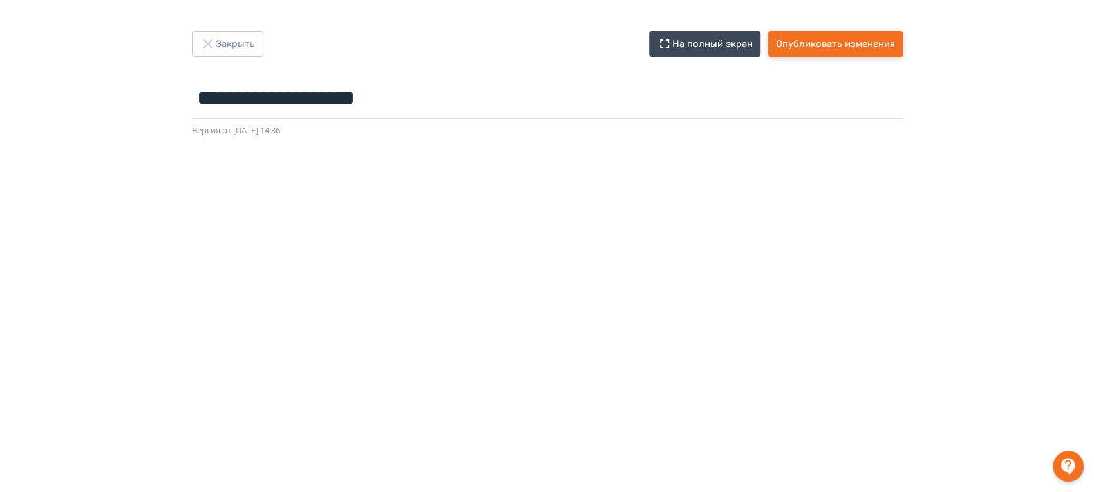
click at [853, 54] on button "Опубликовать изменения" at bounding box center [835, 44] width 135 height 26
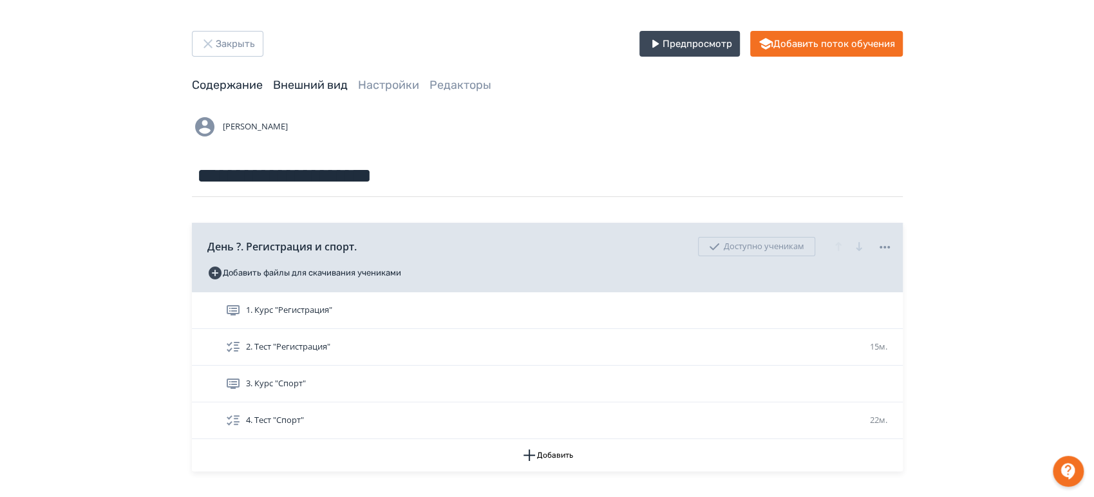
click at [316, 86] on link "Внешний вид" at bounding box center [310, 85] width 75 height 14
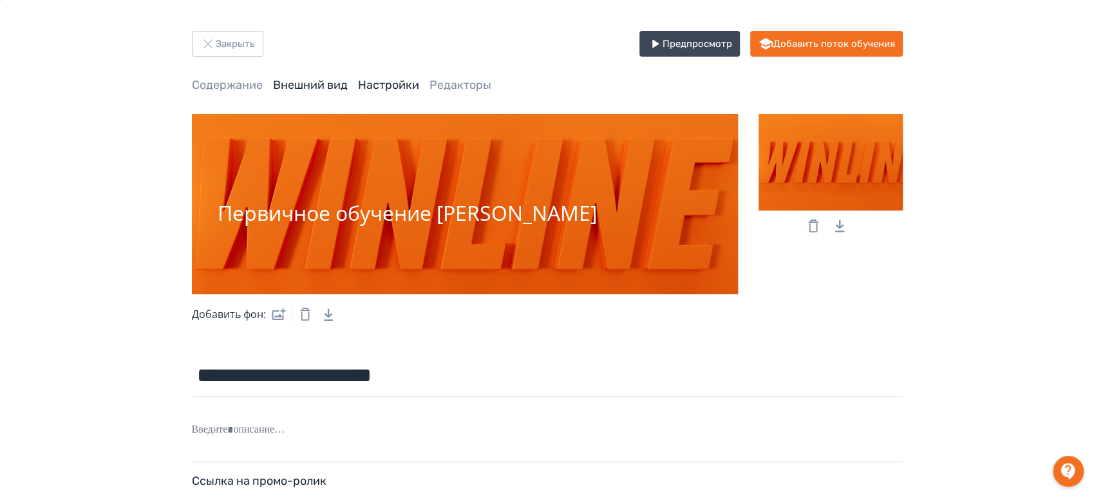
click at [376, 87] on link "Настройки" at bounding box center [388, 85] width 61 height 14
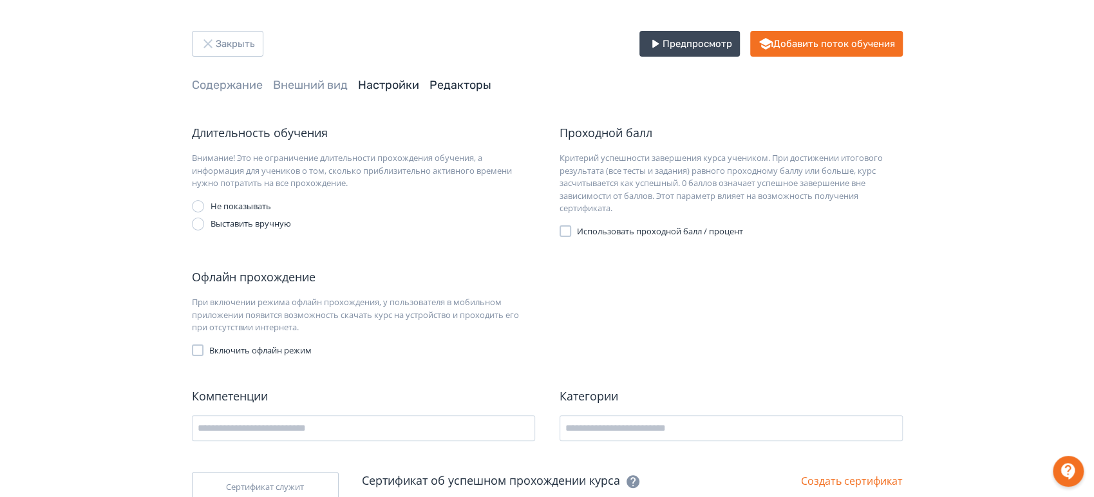
click at [457, 86] on link "Редакторы" at bounding box center [461, 85] width 62 height 14
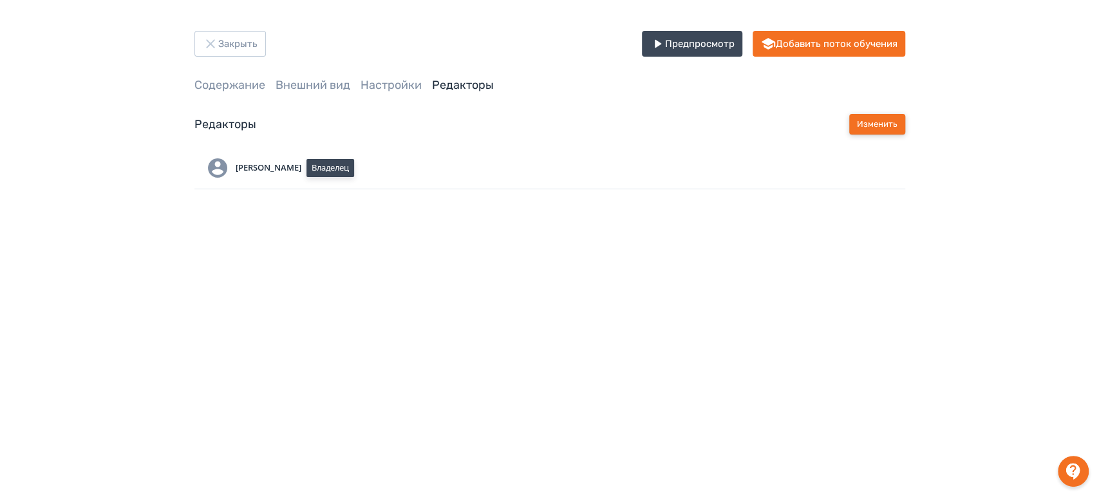
click at [890, 126] on button "Изменить" at bounding box center [877, 124] width 56 height 21
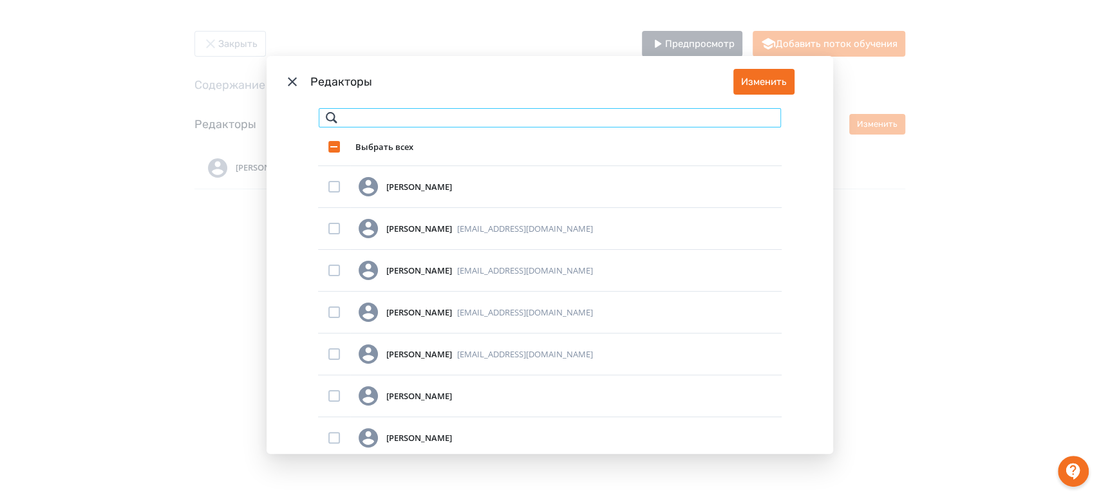
click at [358, 114] on input "Modal" at bounding box center [550, 118] width 464 height 21
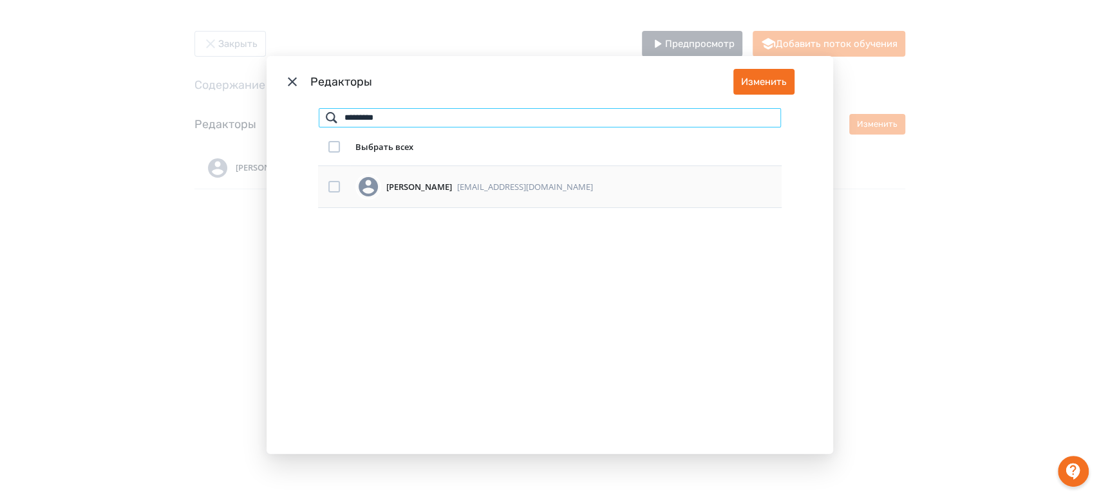
type input "*********"
click at [328, 185] on div "Modal" at bounding box center [334, 187] width 12 height 12
click at [755, 86] on button "Изменить" at bounding box center [763, 82] width 61 height 26
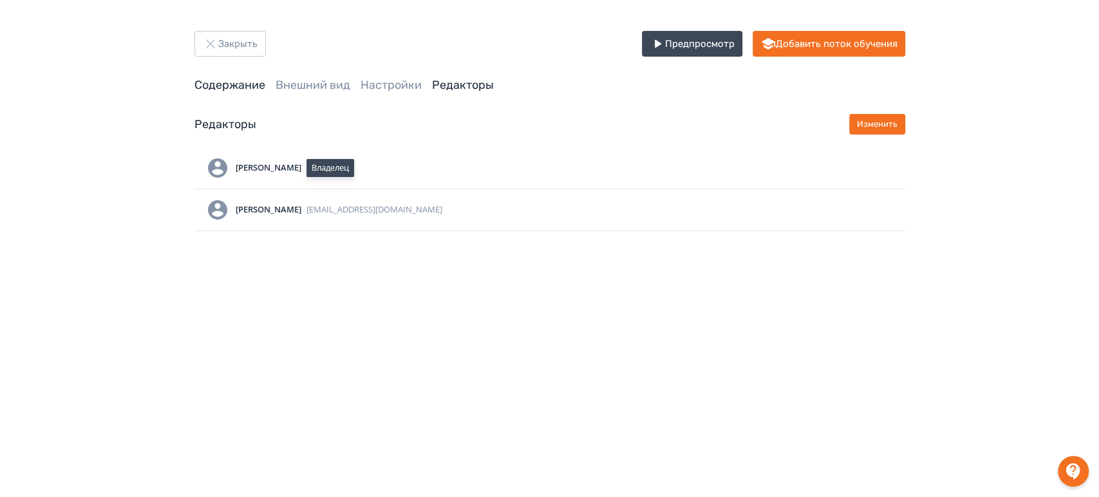
click at [232, 84] on link "Содержание" at bounding box center [229, 85] width 71 height 14
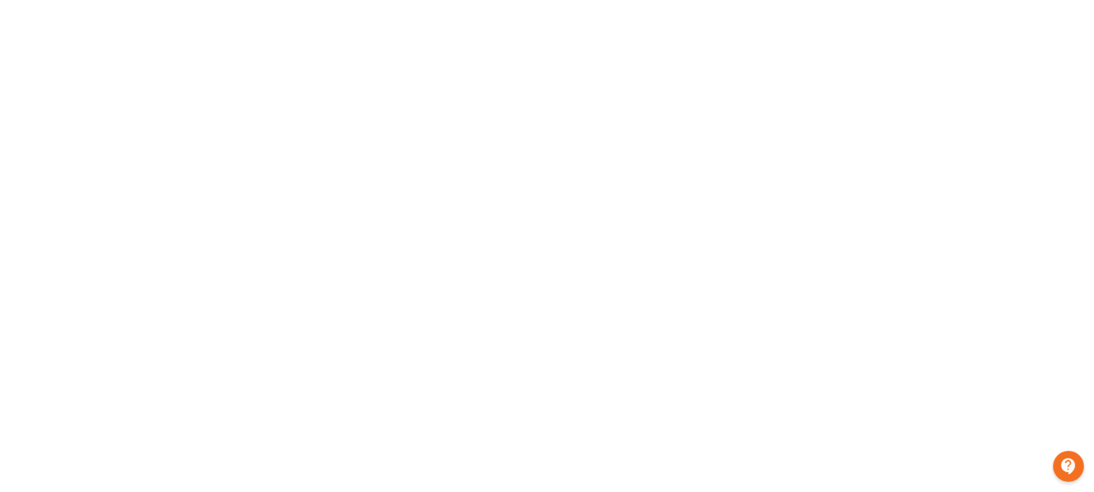
scroll to position [214, 0]
